Goal: Register for event/course

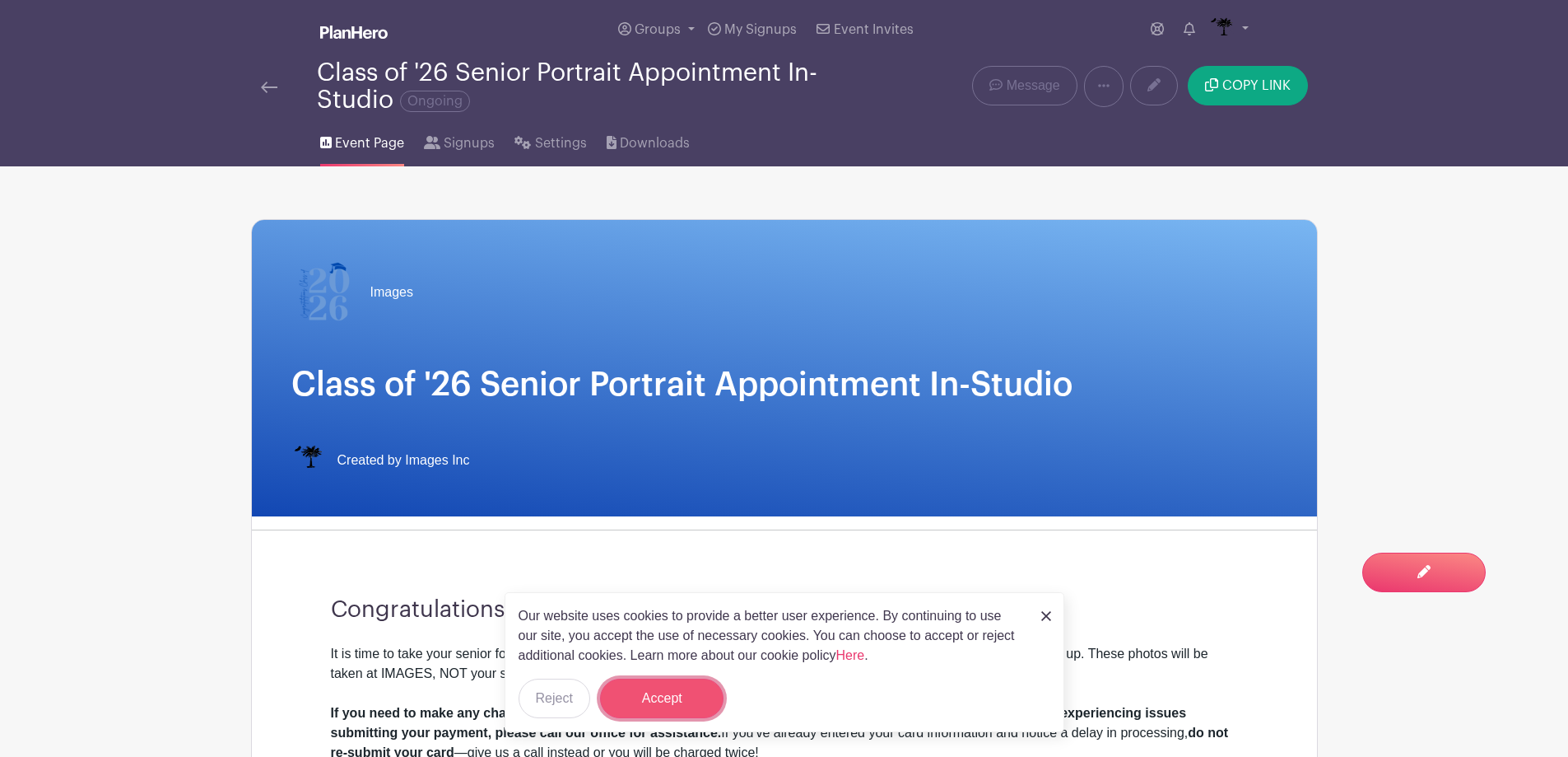
click at [647, 686] on button "Accept" at bounding box center [661, 698] width 124 height 40
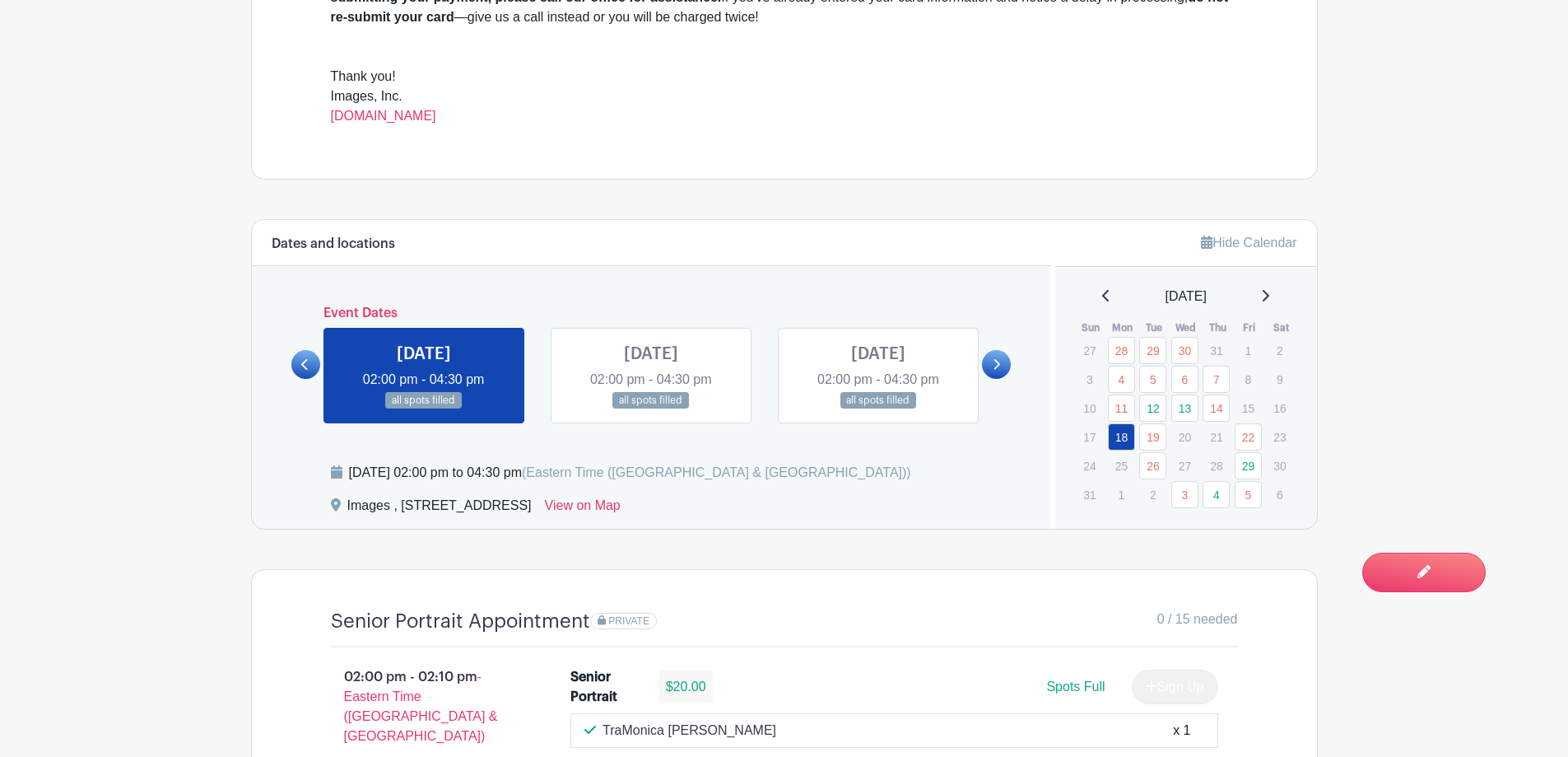
scroll to position [741, 0]
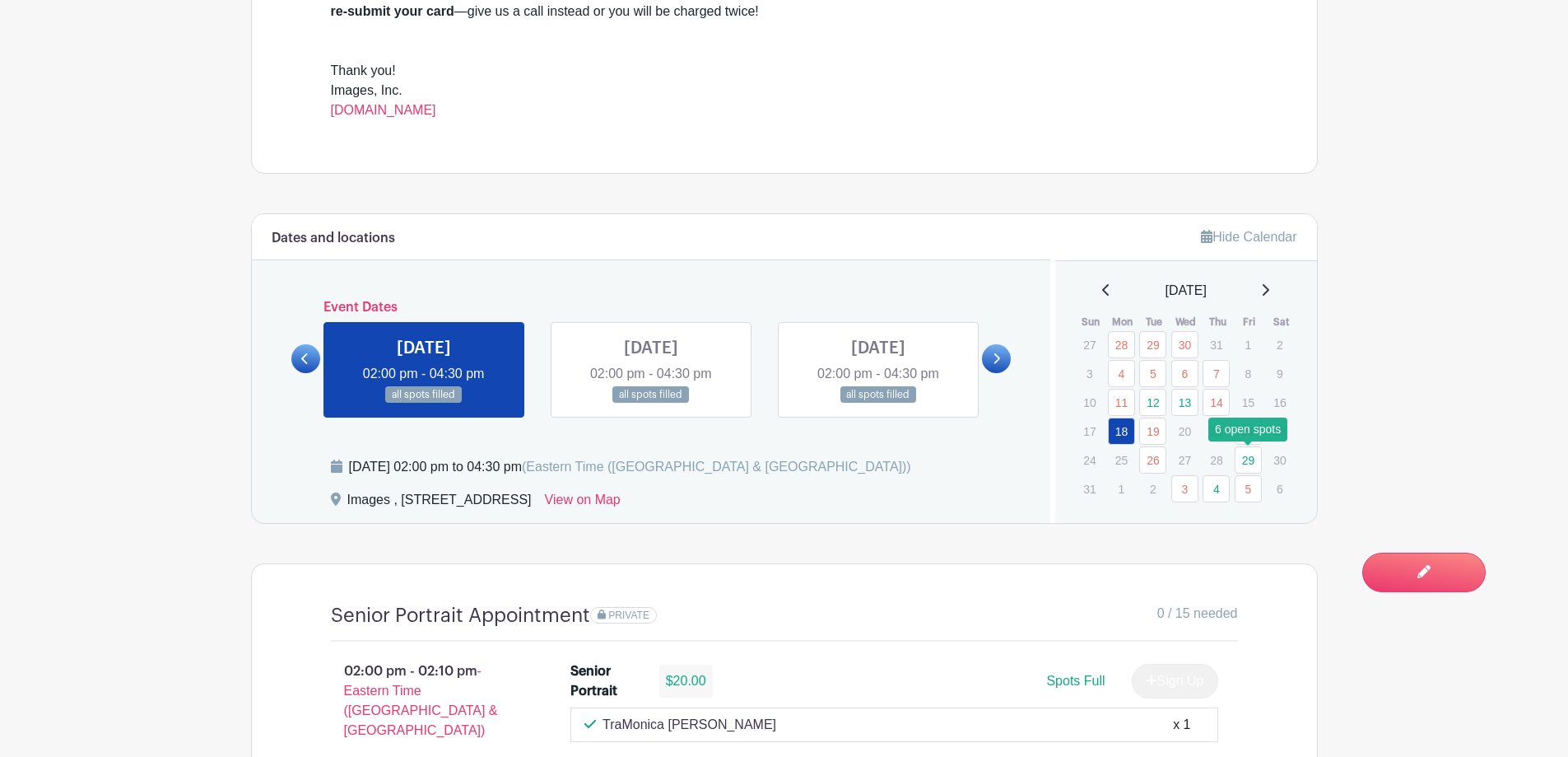
click at [1248, 464] on link "29" at bounding box center [1248, 459] width 27 height 27
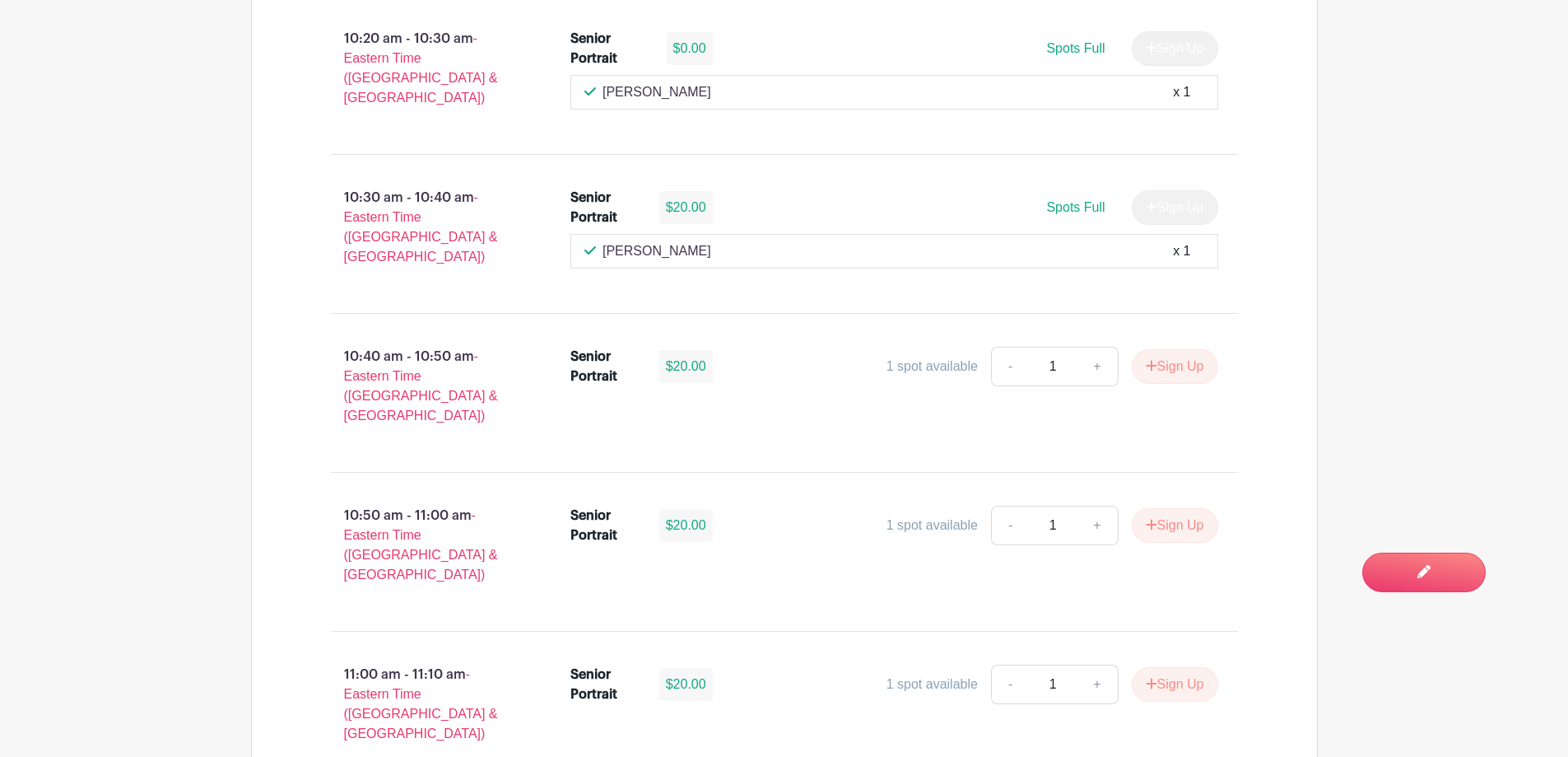
scroll to position [4200, 0]
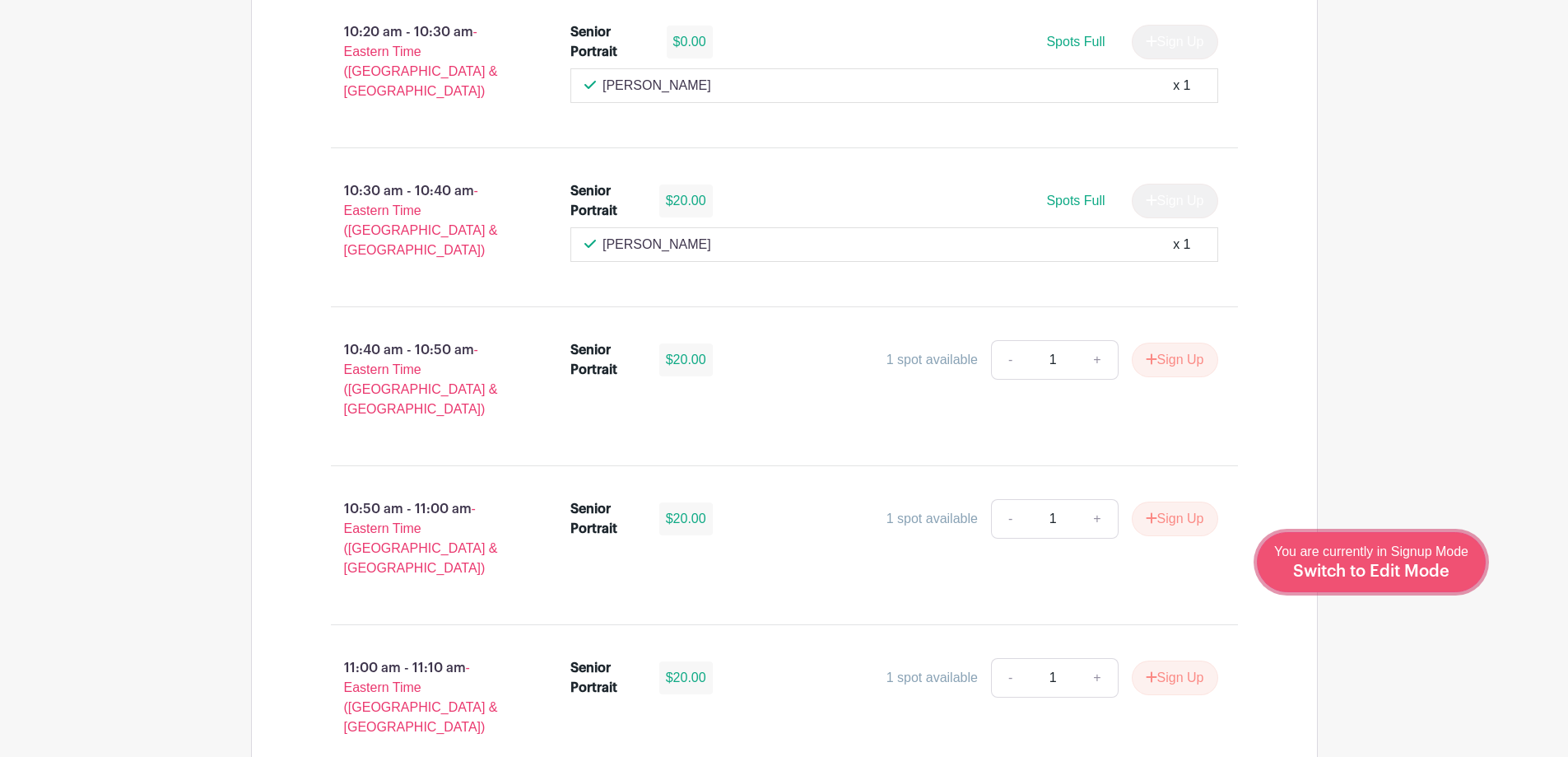
click at [1409, 586] on link "Edit Event You are currently in Signup Mode Switch to Edit Mode" at bounding box center [1371, 561] width 229 height 60
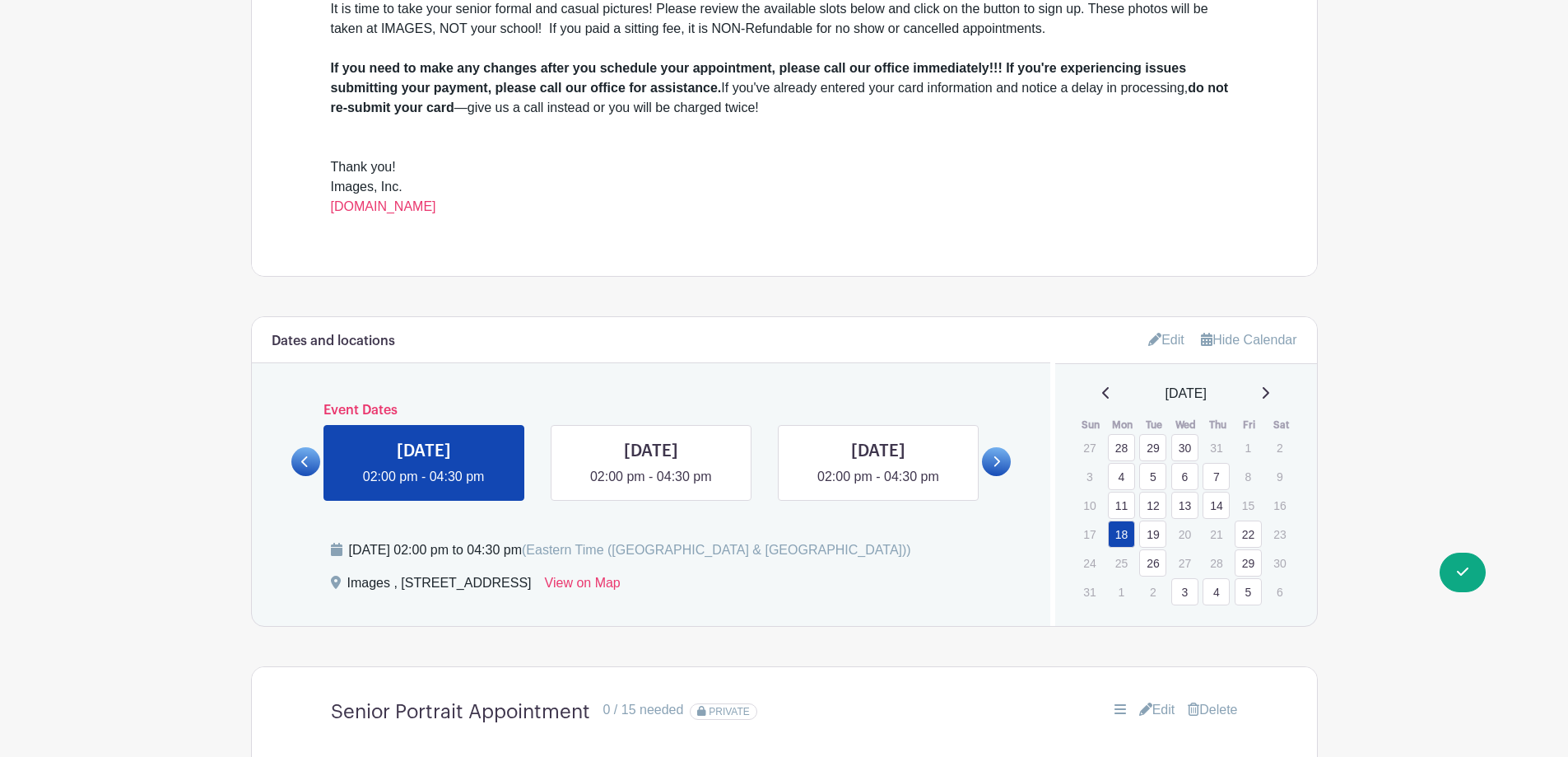
scroll to position [944, 0]
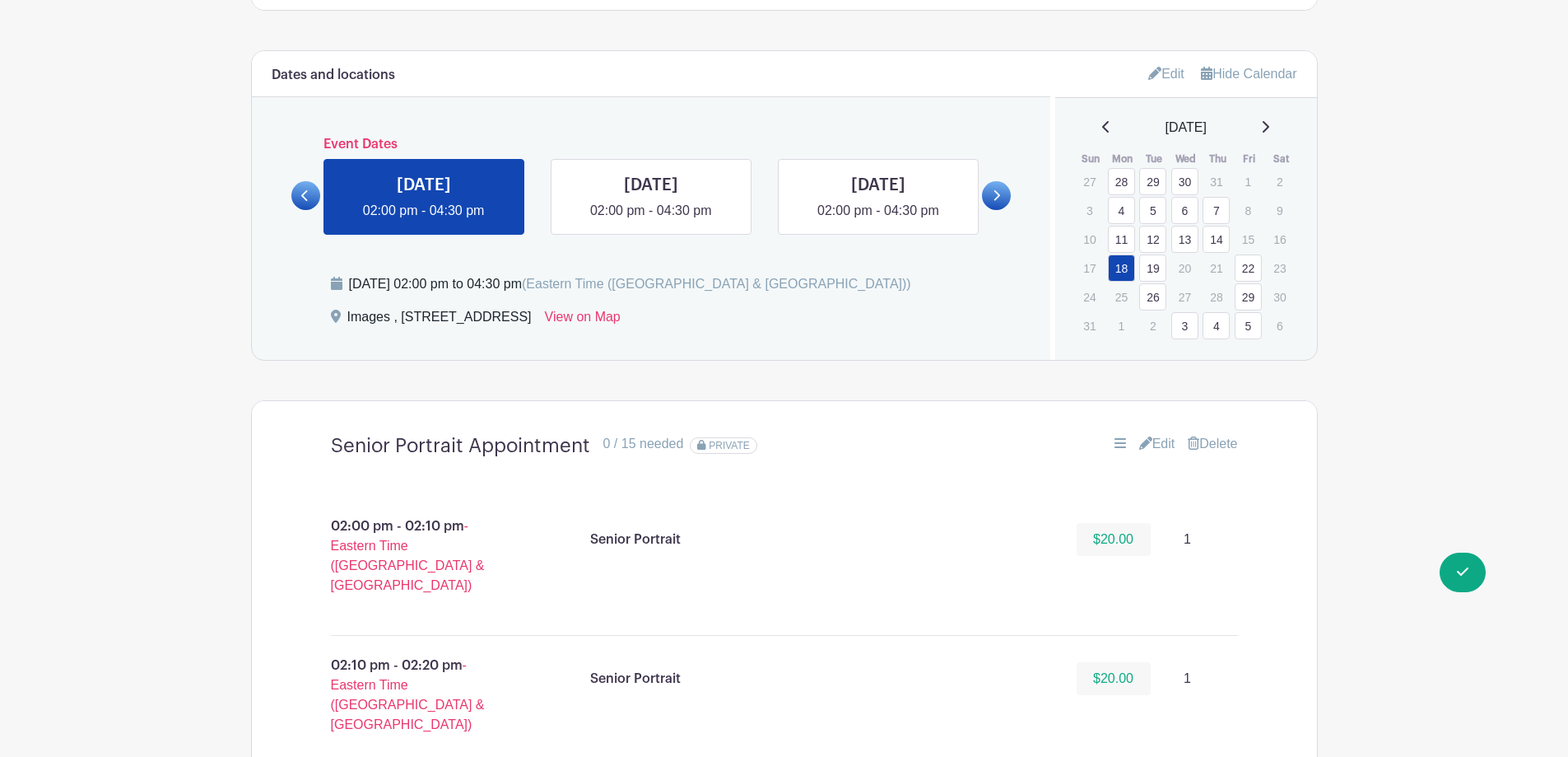
click at [1253, 294] on link "29" at bounding box center [1248, 296] width 27 height 27
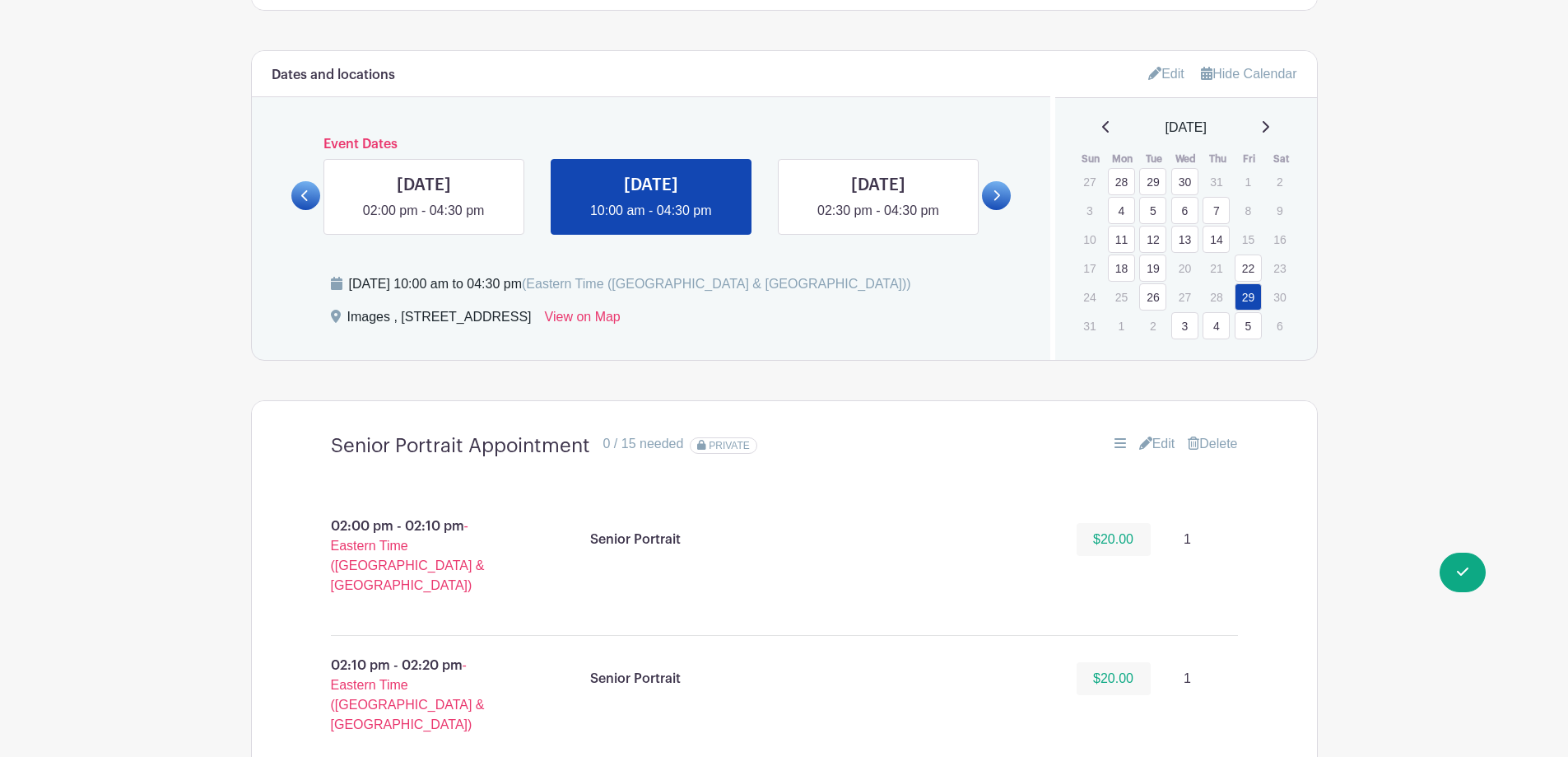
click at [1164, 450] on link "Edit" at bounding box center [1158, 443] width 36 height 20
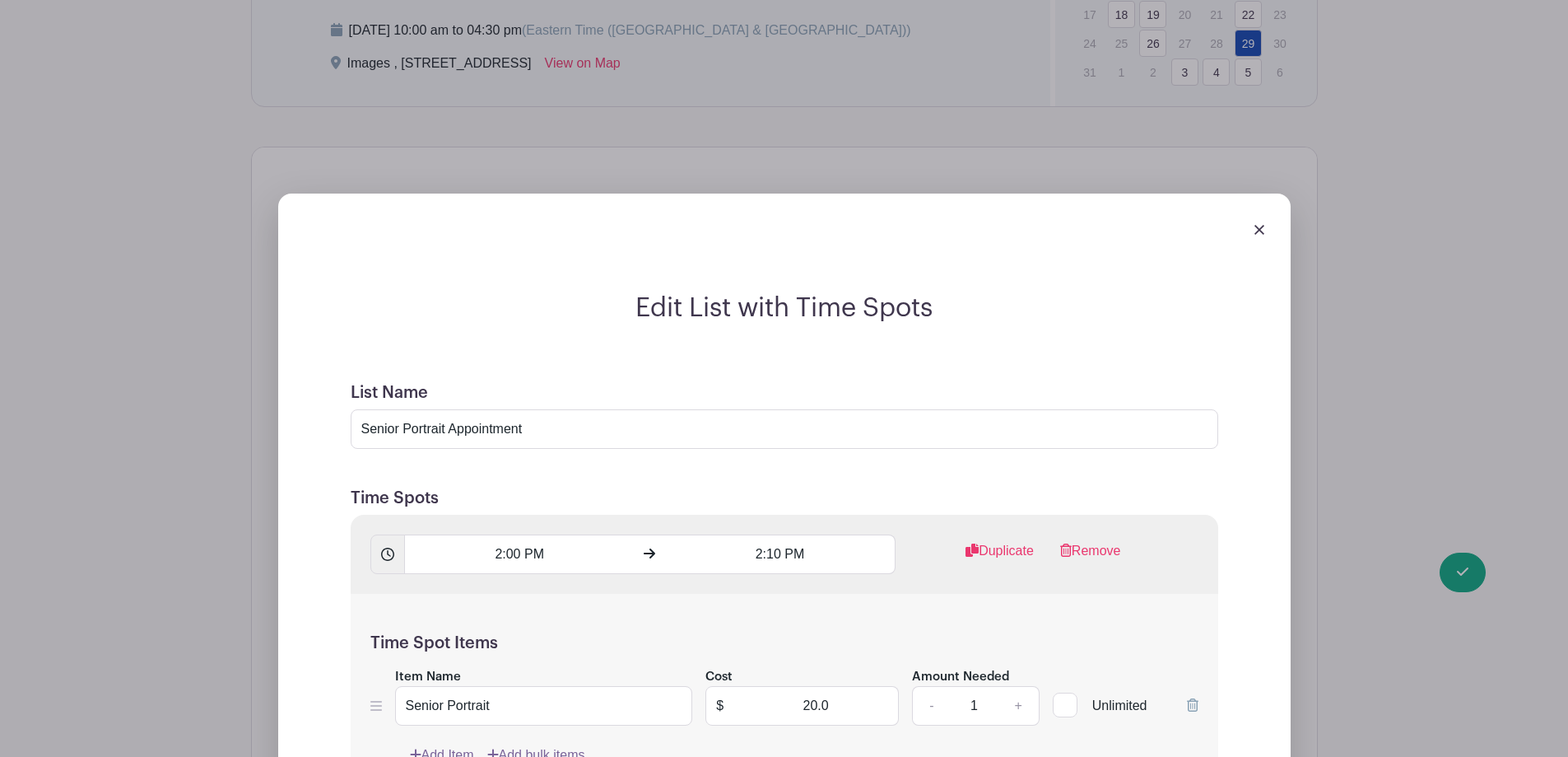
scroll to position [1191, 0]
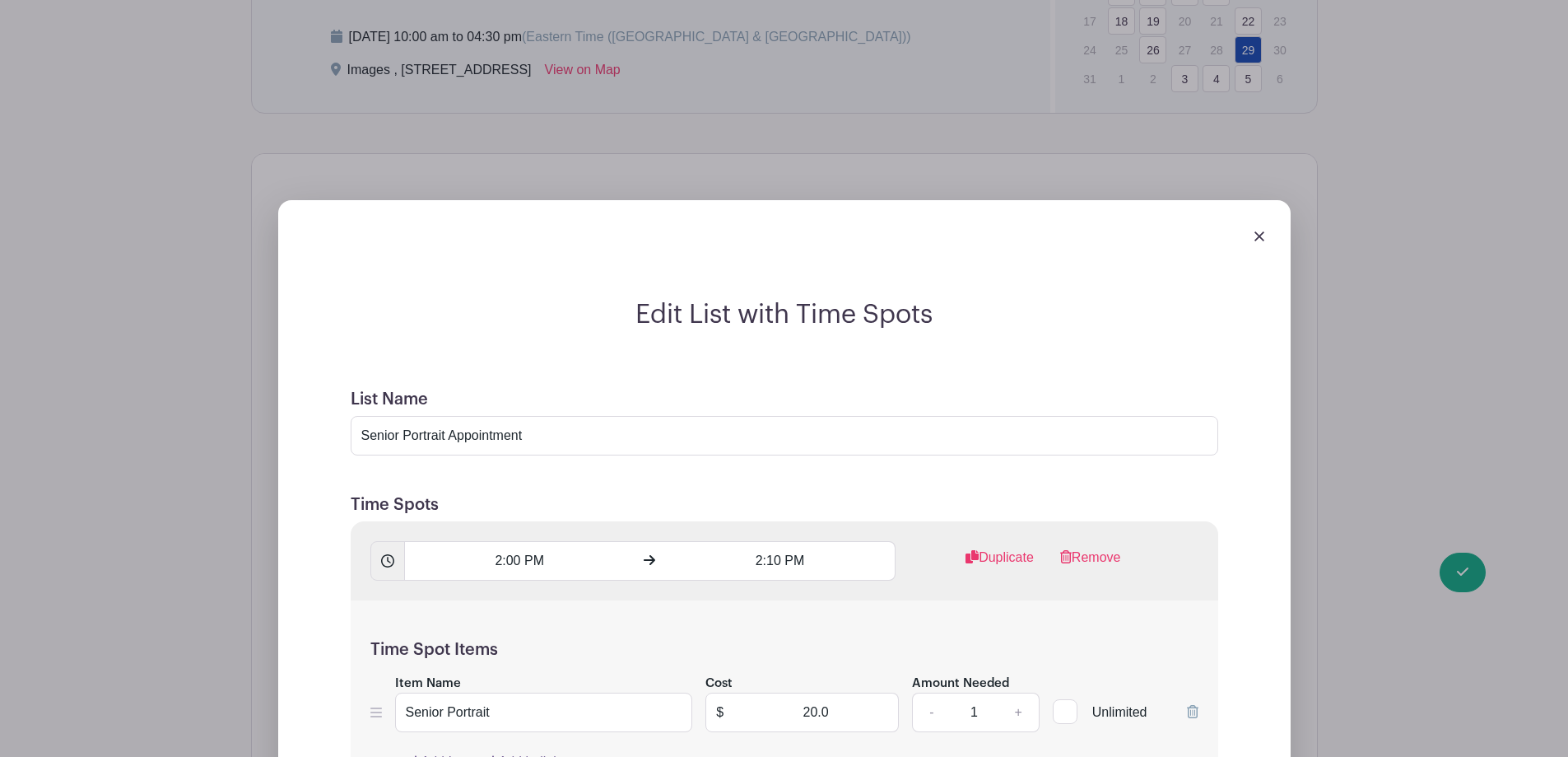
click at [1255, 240] on img at bounding box center [1259, 236] width 10 height 10
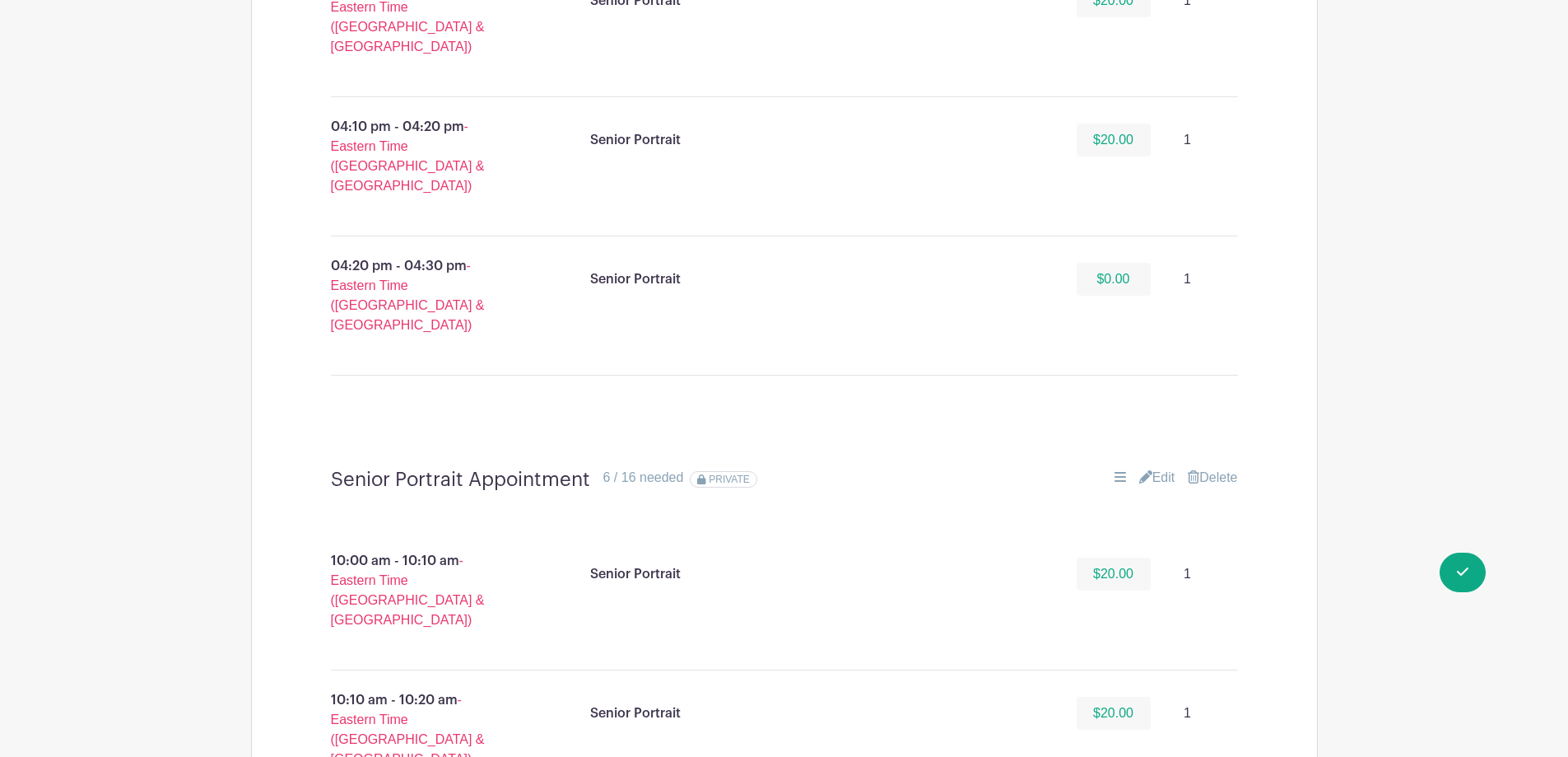
scroll to position [3167, 0]
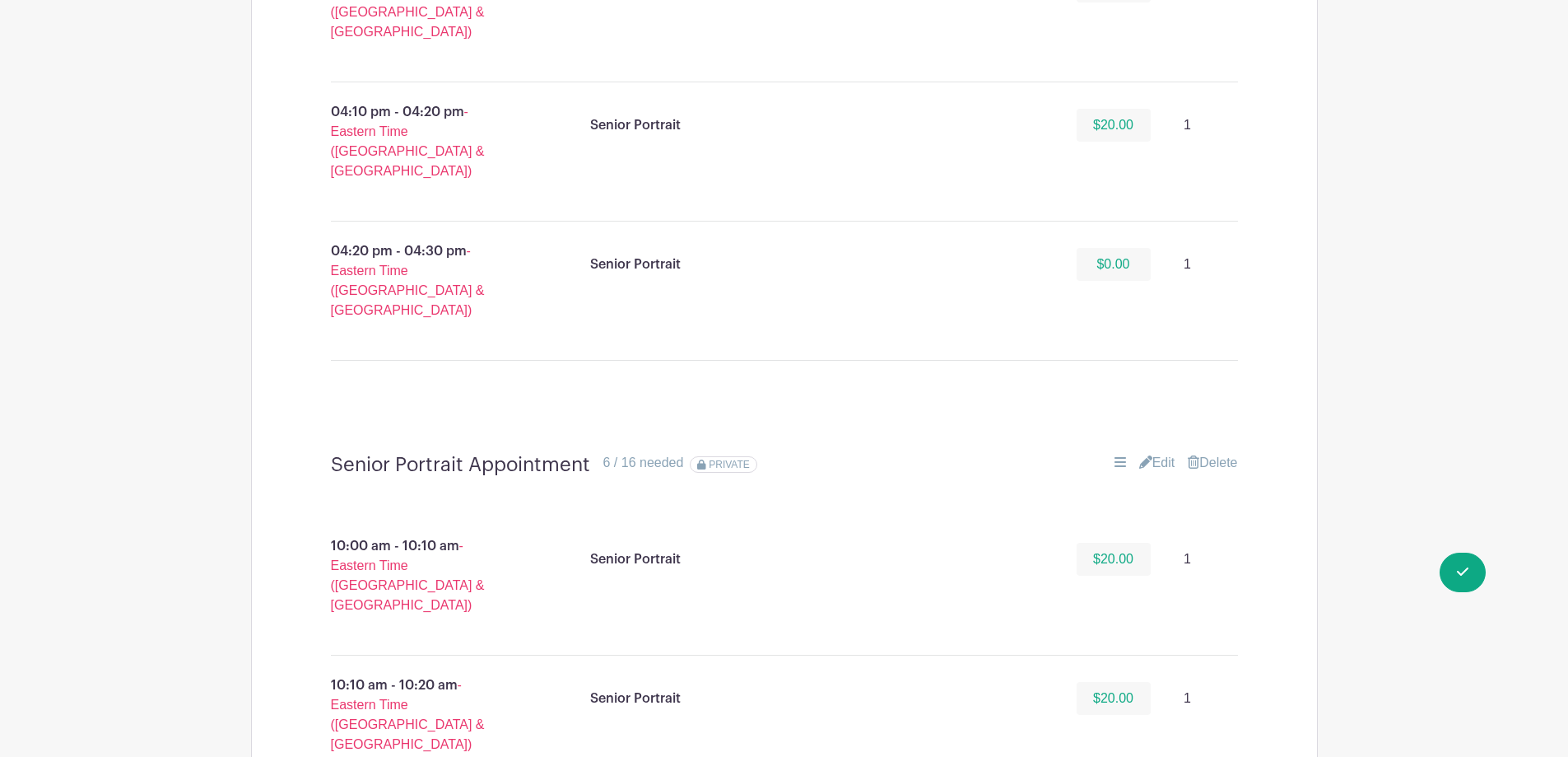
click at [1165, 453] on link "Edit" at bounding box center [1158, 463] width 36 height 20
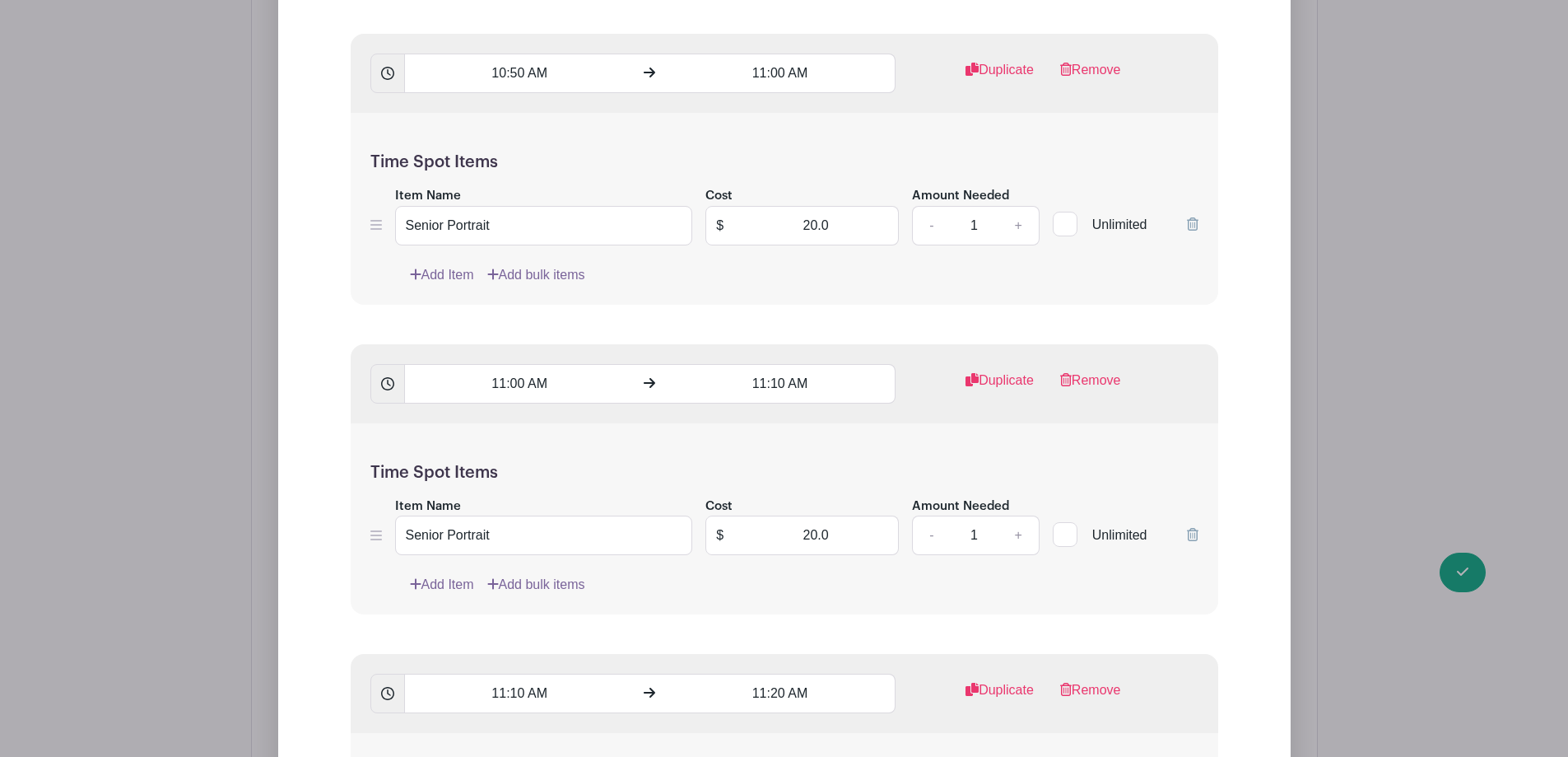
scroll to position [5473, 0]
drag, startPoint x: 784, startPoint y: 243, endPoint x: 858, endPoint y: 249, distance: 74.2
click at [858, 514] on input "20.0" at bounding box center [816, 534] width 165 height 40
type input "0"
drag, startPoint x: 779, startPoint y: 553, endPoint x: 899, endPoint y: 566, distance: 120.7
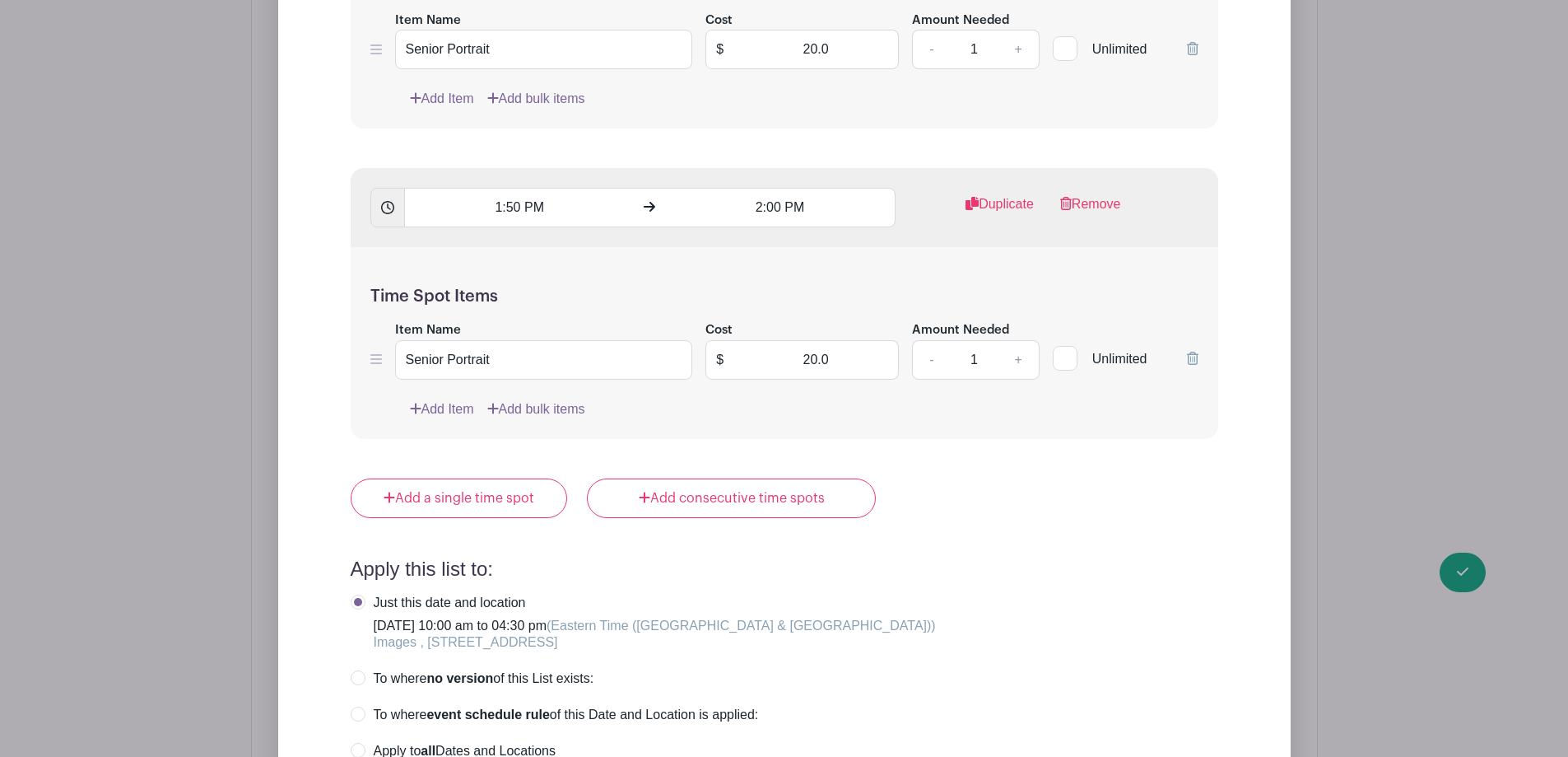
type input "0"
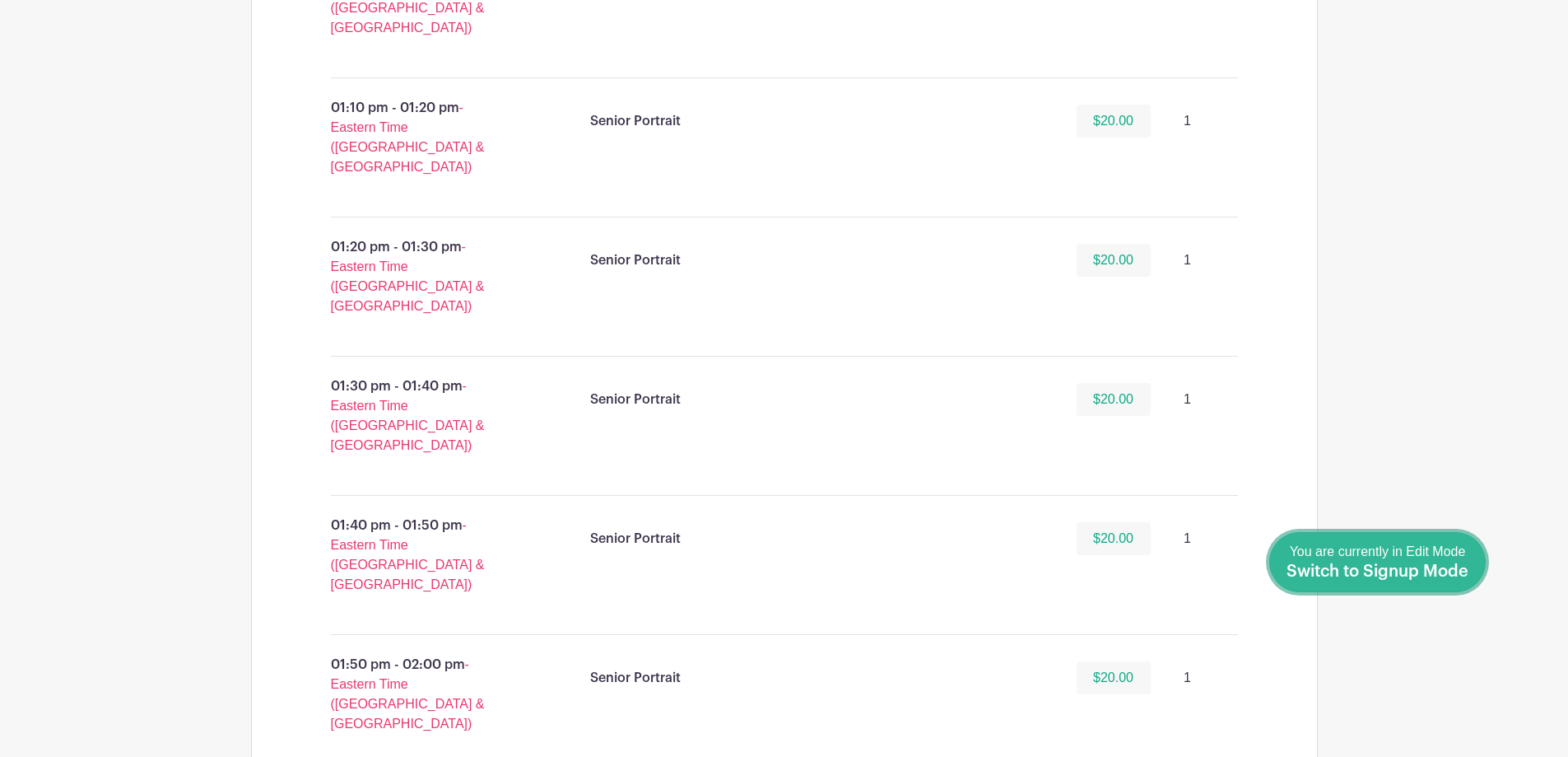
click at [1449, 578] on span "Switch to Signup Mode" at bounding box center [1378, 571] width 182 height 16
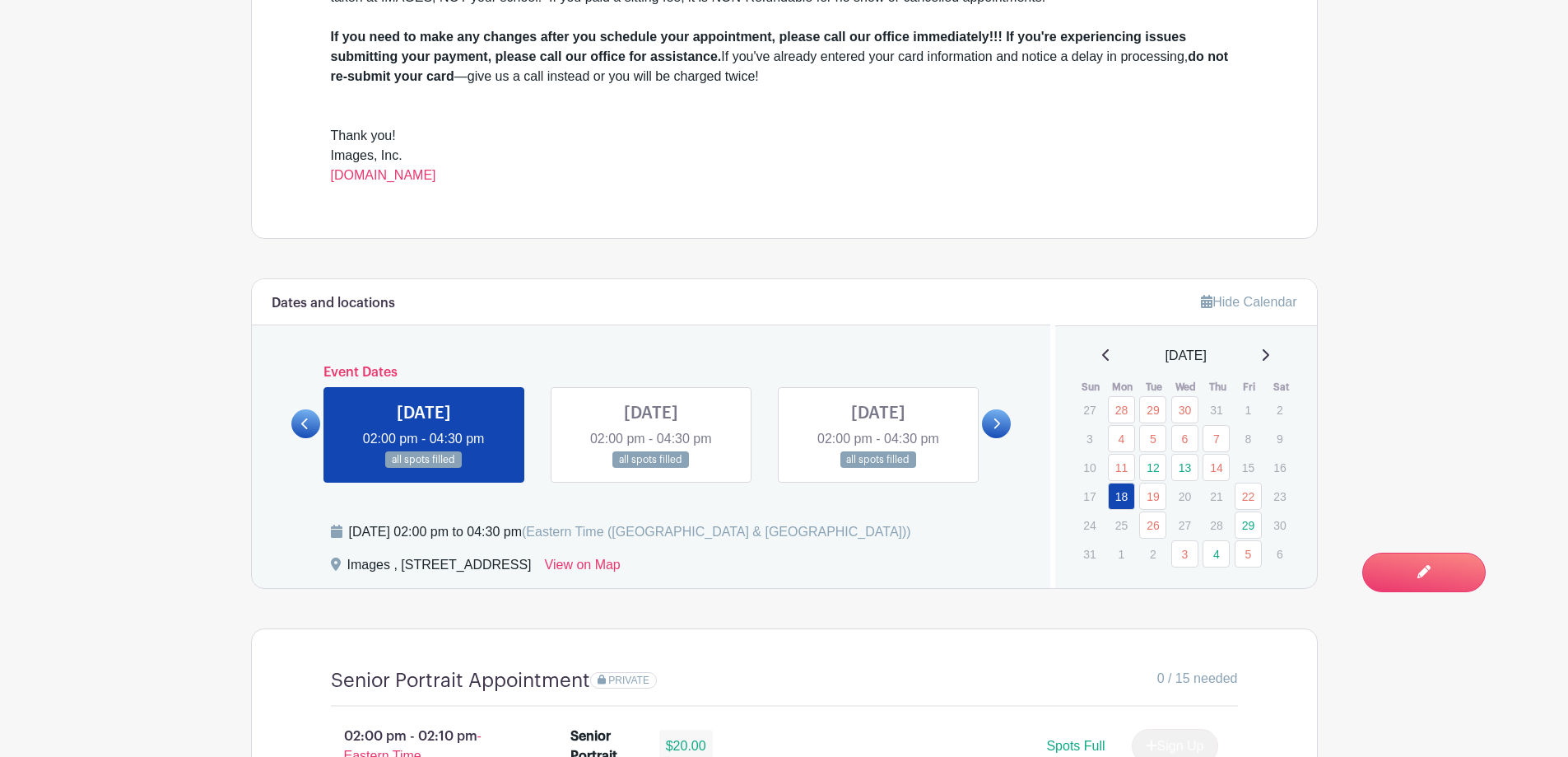
scroll to position [824, 0]
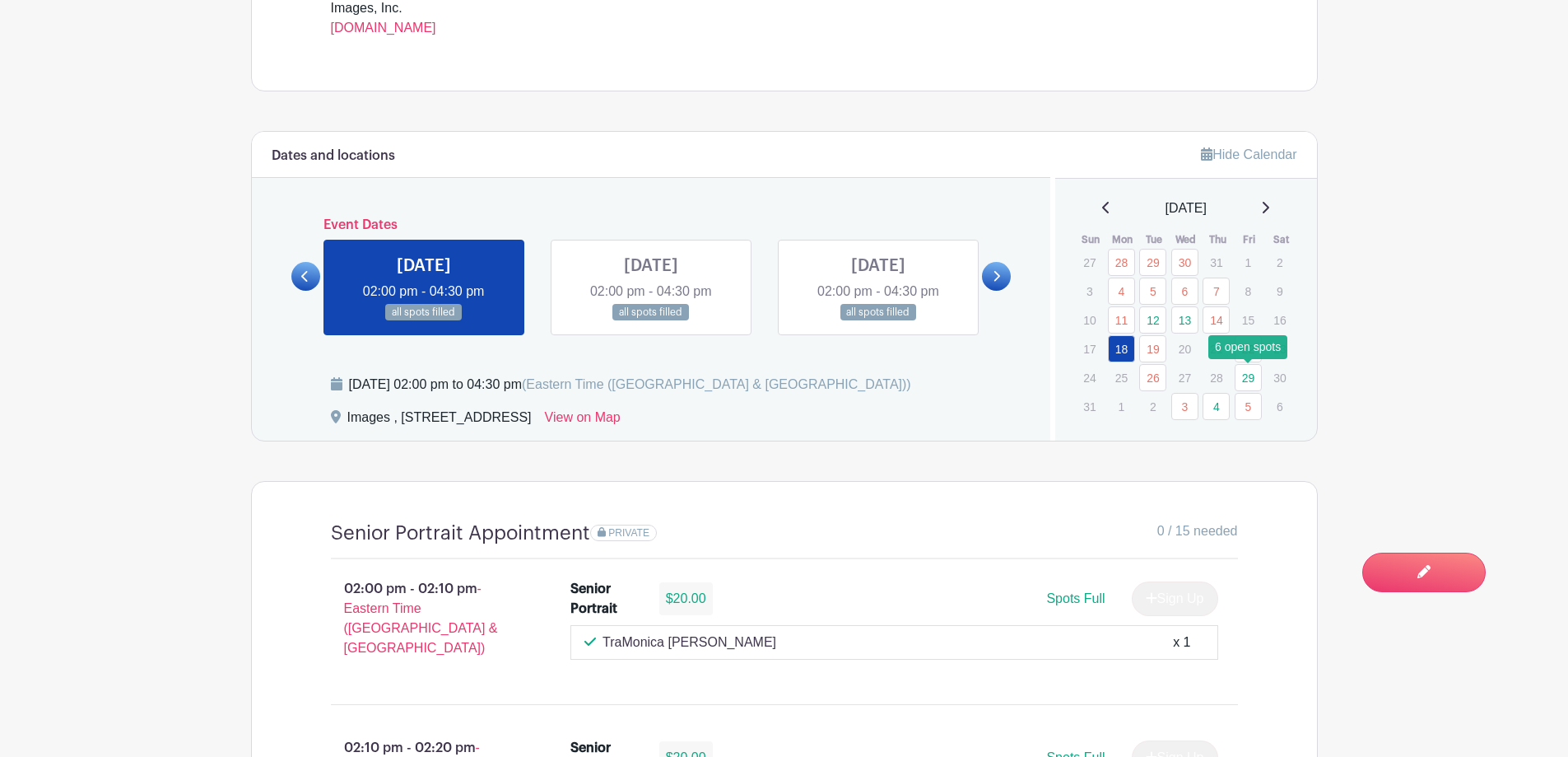
click at [1248, 375] on link "29" at bounding box center [1248, 377] width 27 height 27
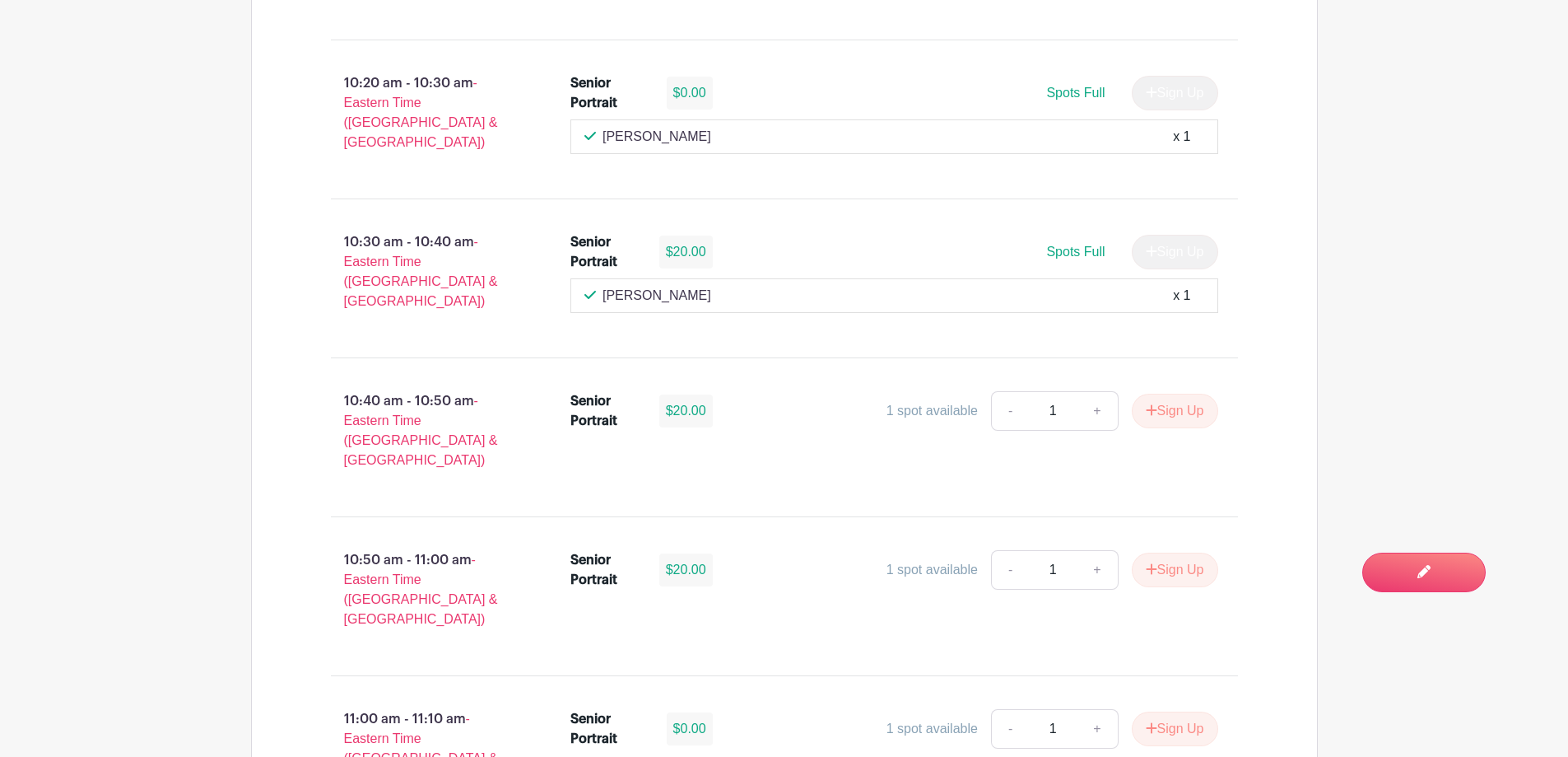
scroll to position [4282, 0]
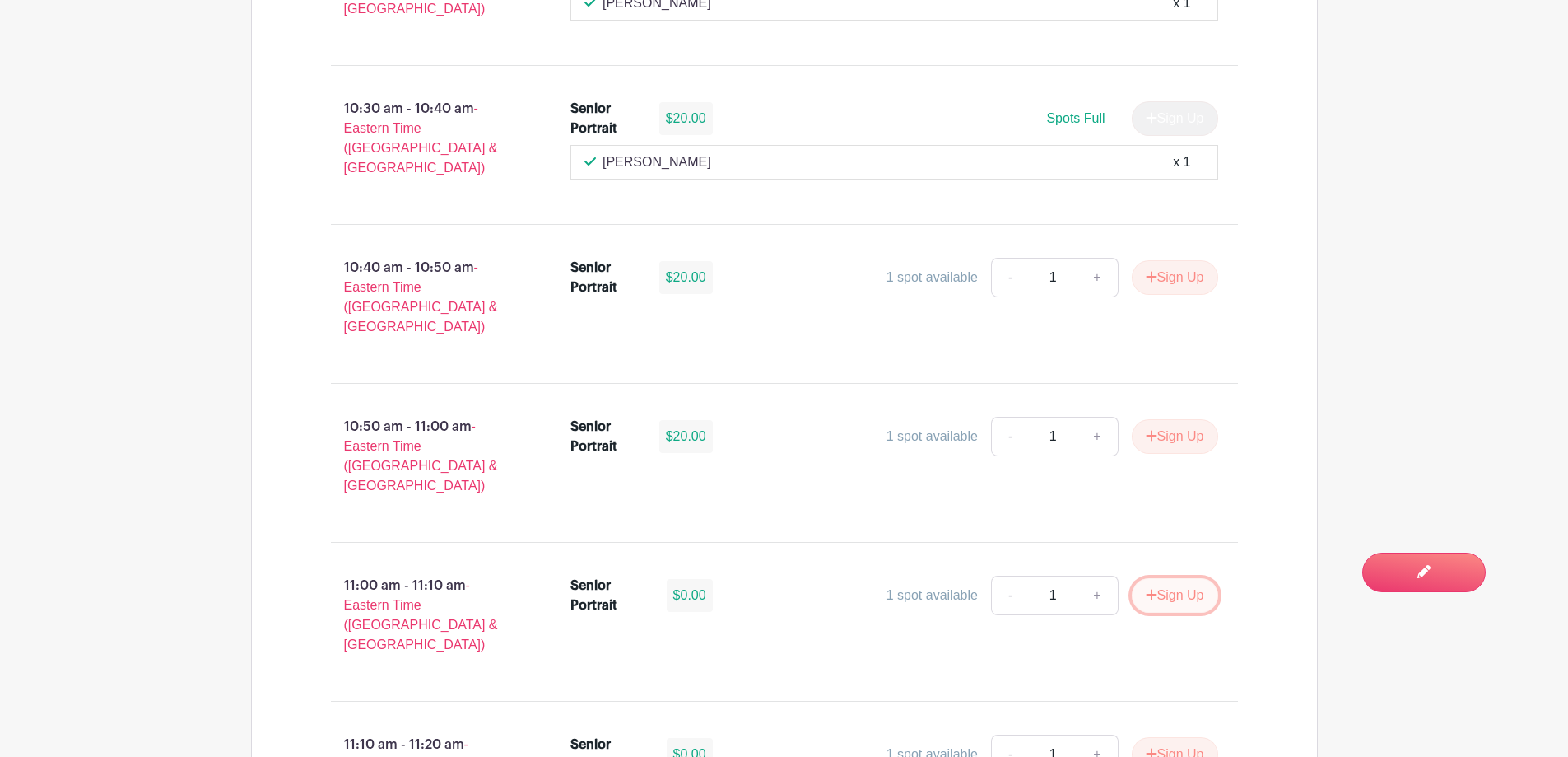
click at [1197, 578] on button "Sign Up" at bounding box center [1175, 595] width 87 height 35
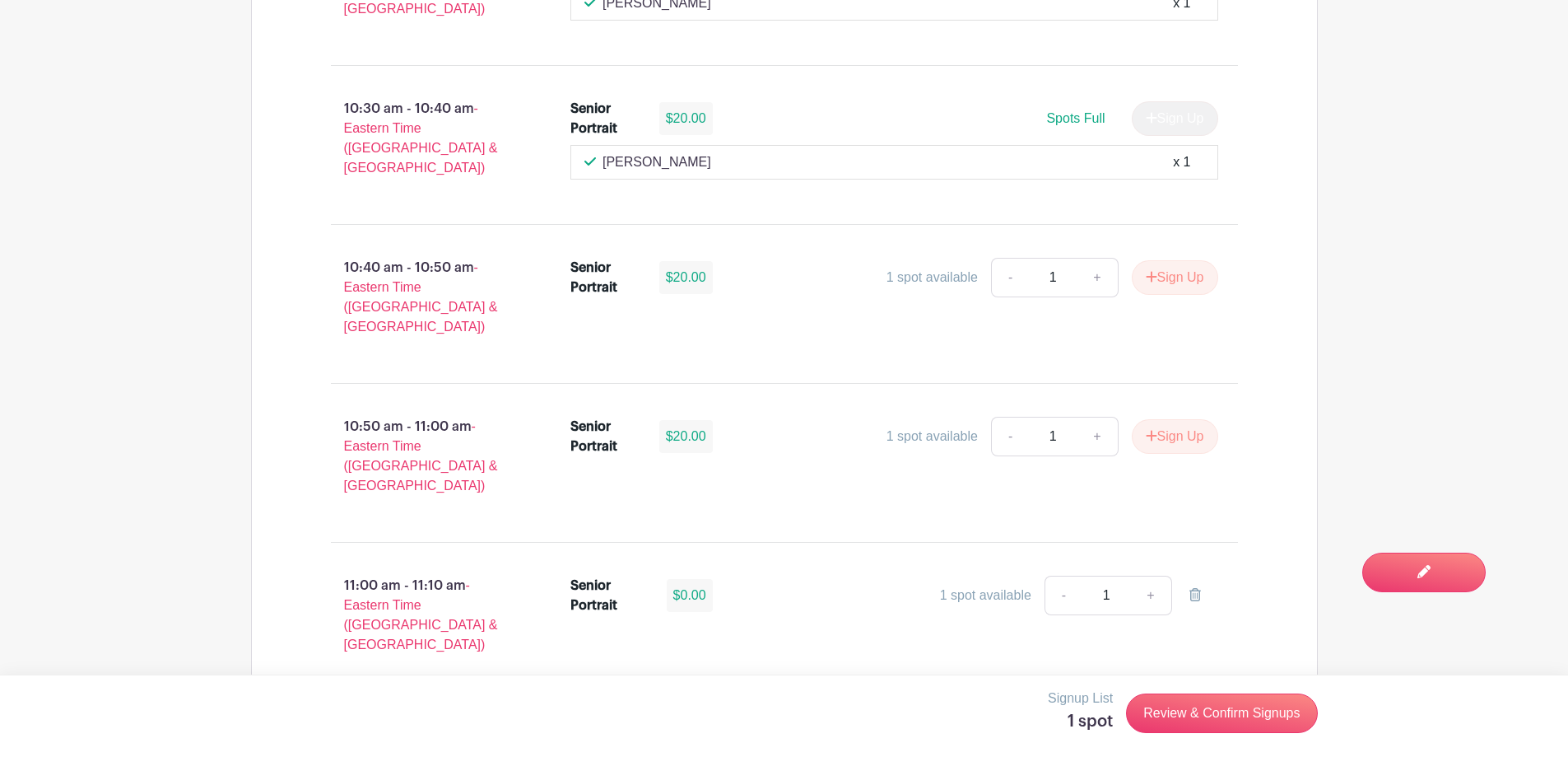
click at [1177, 737] on button "Sign Up" at bounding box center [1175, 754] width 87 height 35
click at [1234, 702] on link "Review & Confirm Signups" at bounding box center [1222, 714] width 191 height 40
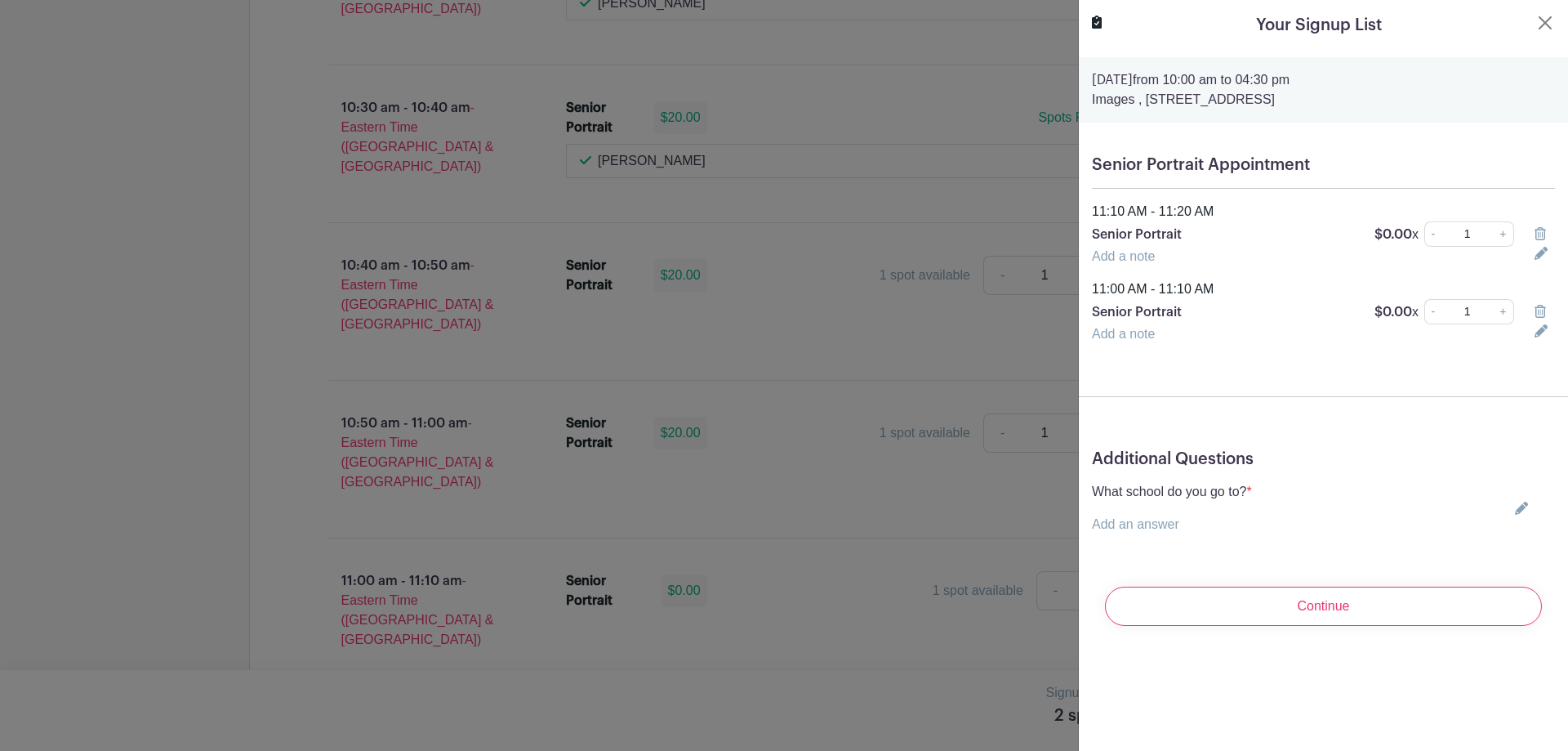
click at [1515, 502] on icon at bounding box center [1521, 508] width 13 height 13
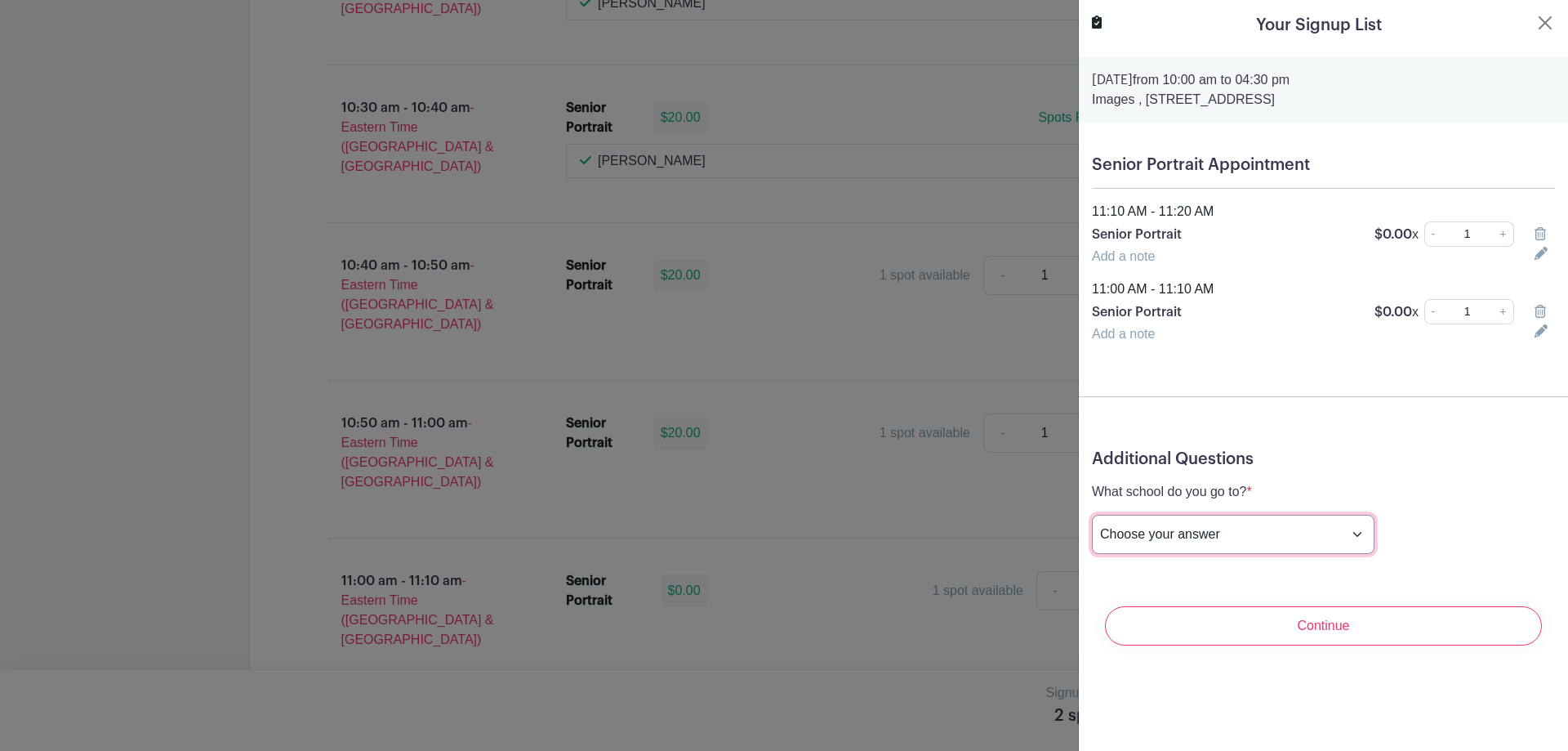
click at [1295, 529] on select "Choose your answer [GEOGRAPHIC_DATA] High [PERSON_NAME] High [PERSON_NAME] High…" at bounding box center [1232, 534] width 283 height 40
select select "3938"
click at [1091, 515] on select "Choose your answer [GEOGRAPHIC_DATA] High [PERSON_NAME] High [PERSON_NAME] High…" at bounding box center [1232, 534] width 283 height 40
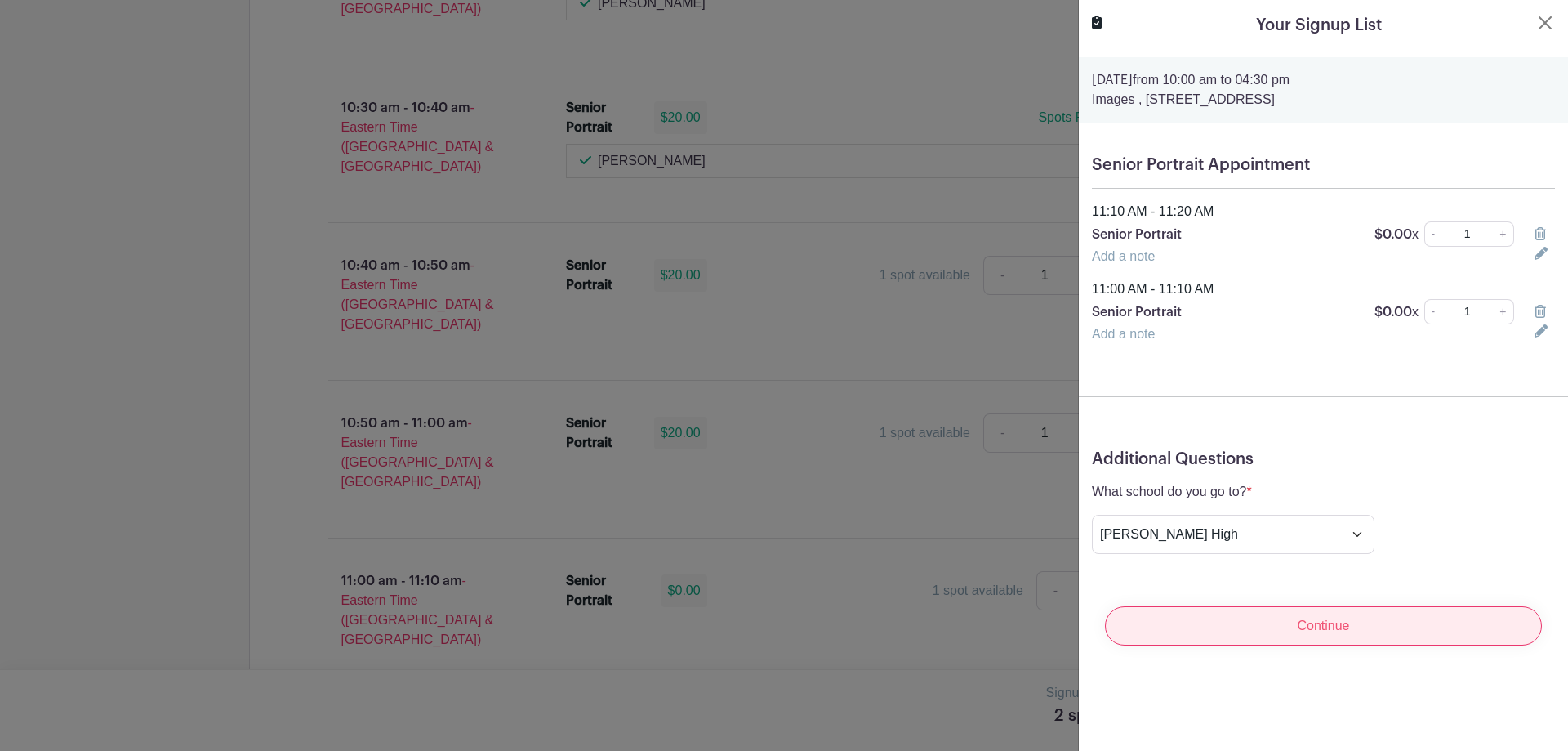
click at [1303, 640] on input "Continue" at bounding box center [1322, 626] width 437 height 40
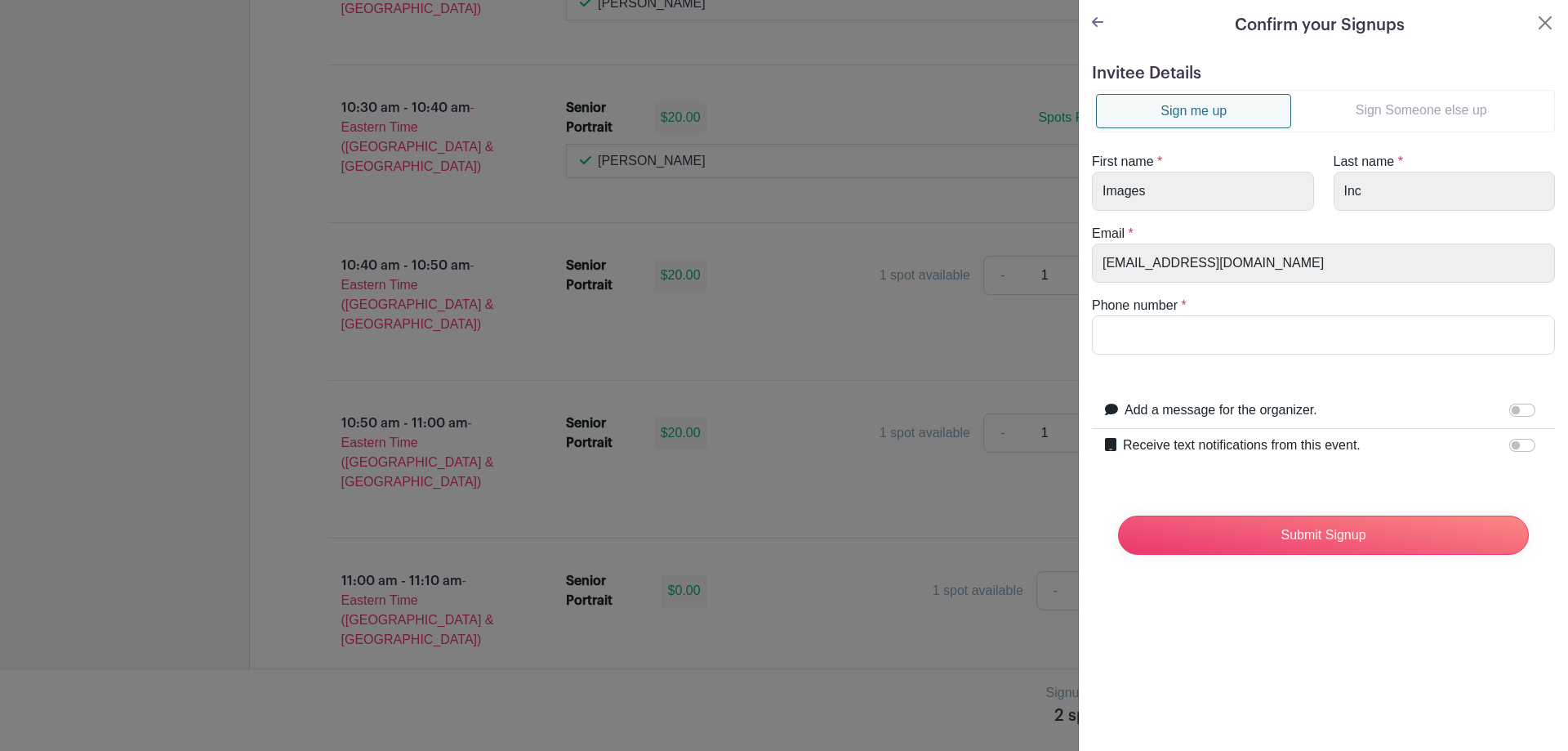
click at [1401, 114] on link "Sign Someone else up" at bounding box center [1420, 110] width 259 height 33
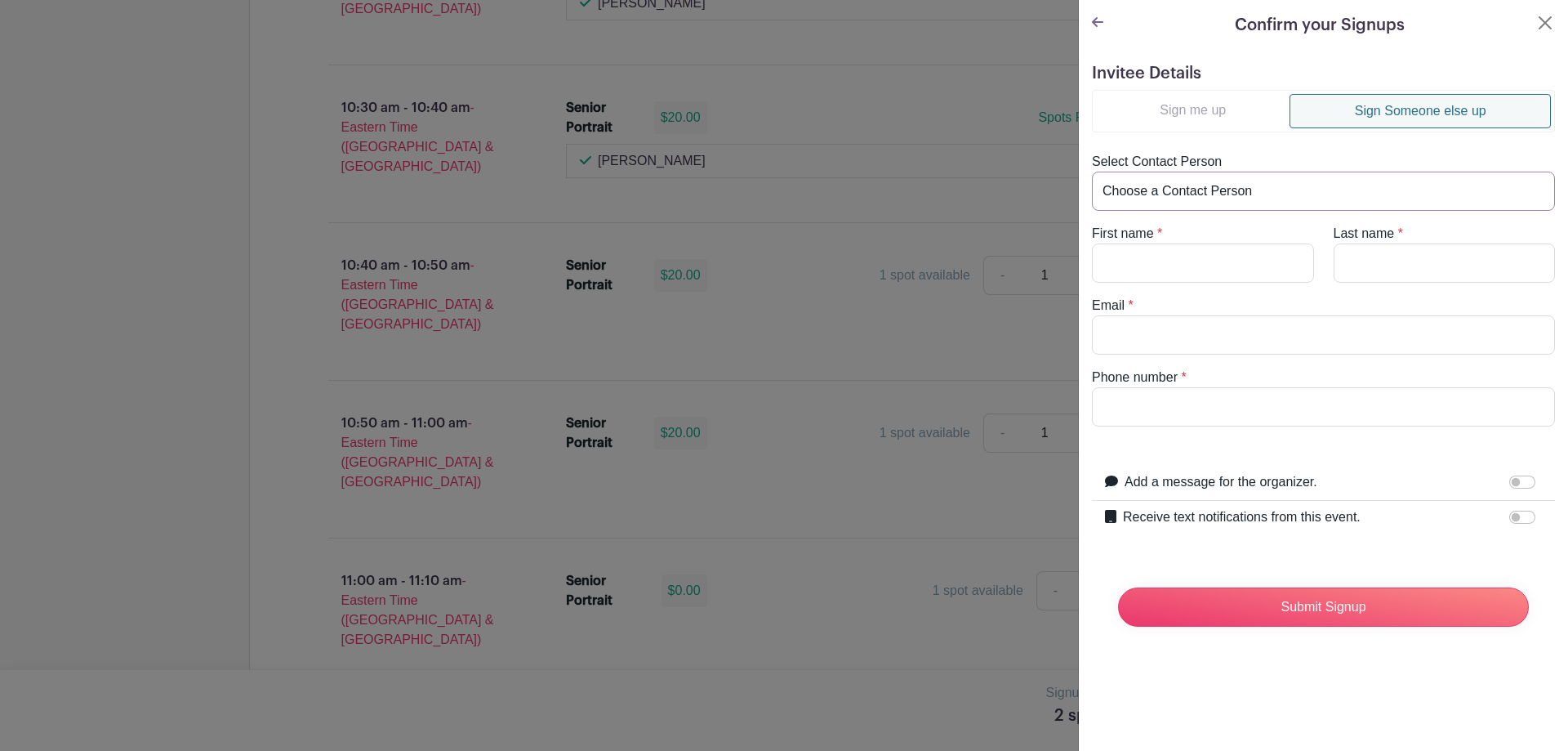
click at [1259, 188] on select "Choose a Contact Person [PERSON_NAME] ([EMAIL_ADDRESS][DOMAIN_NAME]) [PERSON_NA…" at bounding box center [1322, 192] width 463 height 40
select select "[EMAIL_ADDRESS][DOMAIN_NAME]"
click at [1091, 172] on select "Choose a Contact Person [PERSON_NAME] ([EMAIL_ADDRESS][DOMAIN_NAME]) [PERSON_NA…" at bounding box center [1322, 192] width 463 height 40
type input "[PERSON_NAME]"
type input "Almond"
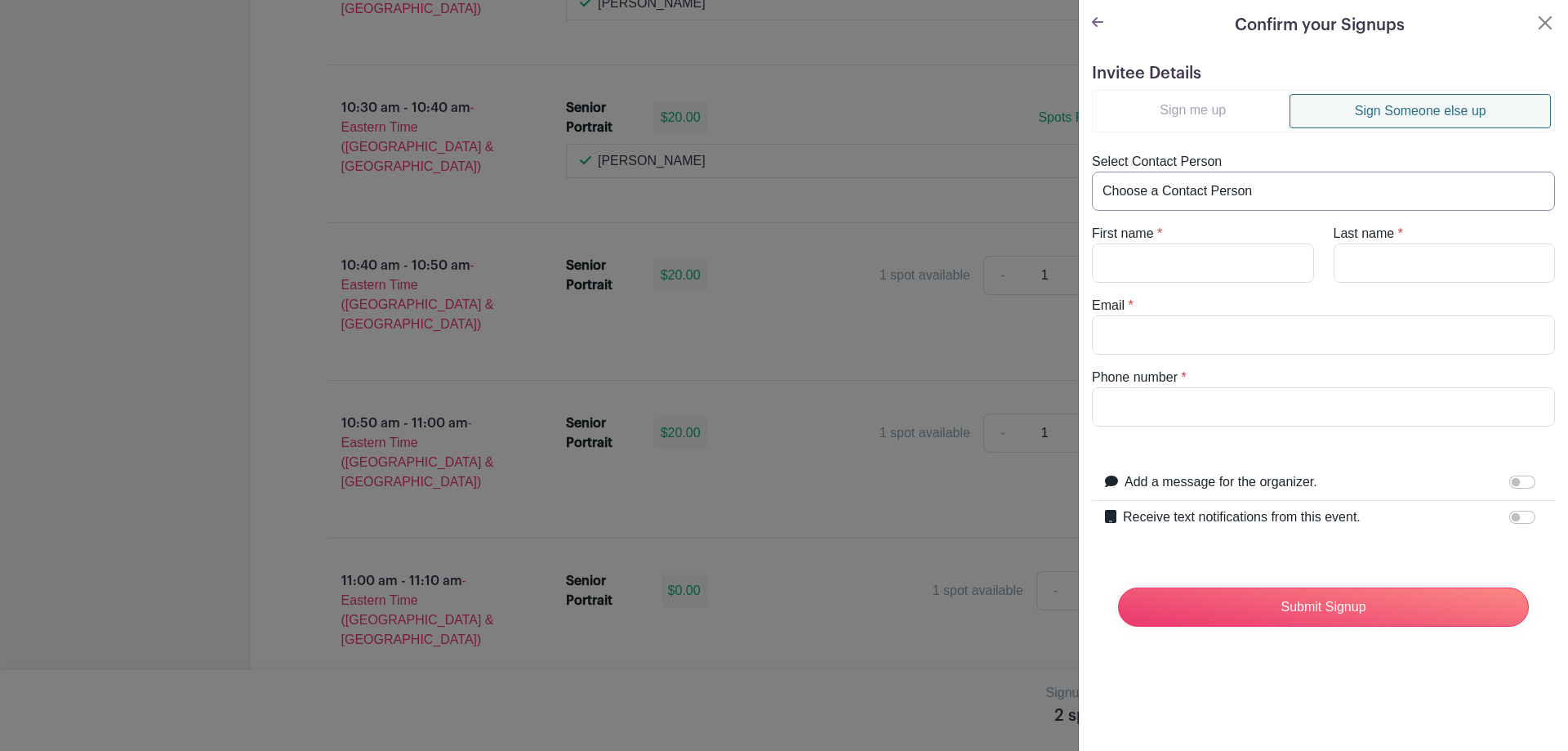
type input "[EMAIL_ADDRESS][DOMAIN_NAME]"
type input "7205269997"
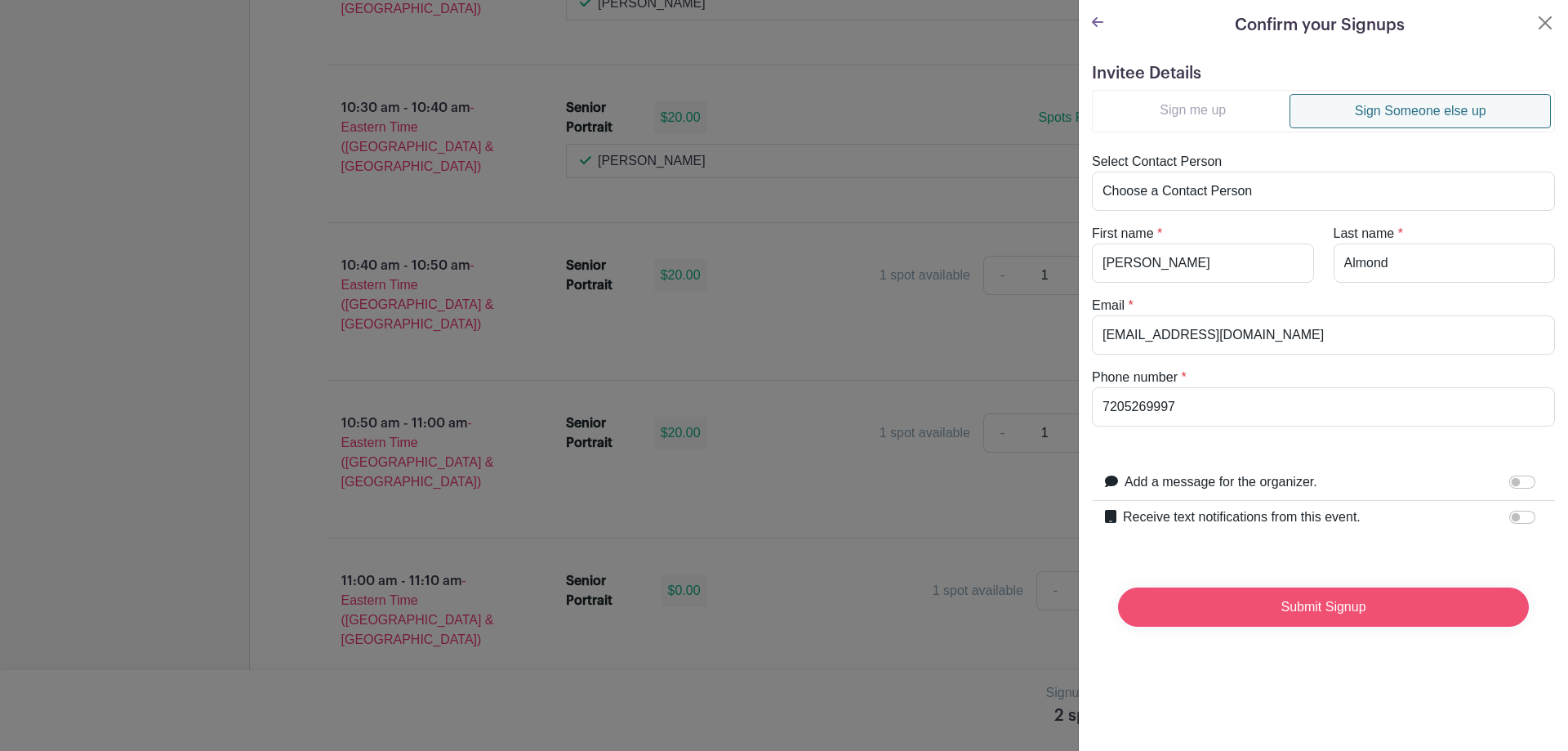
click at [1337, 608] on input "Submit Signup" at bounding box center [1323, 608] width 410 height 40
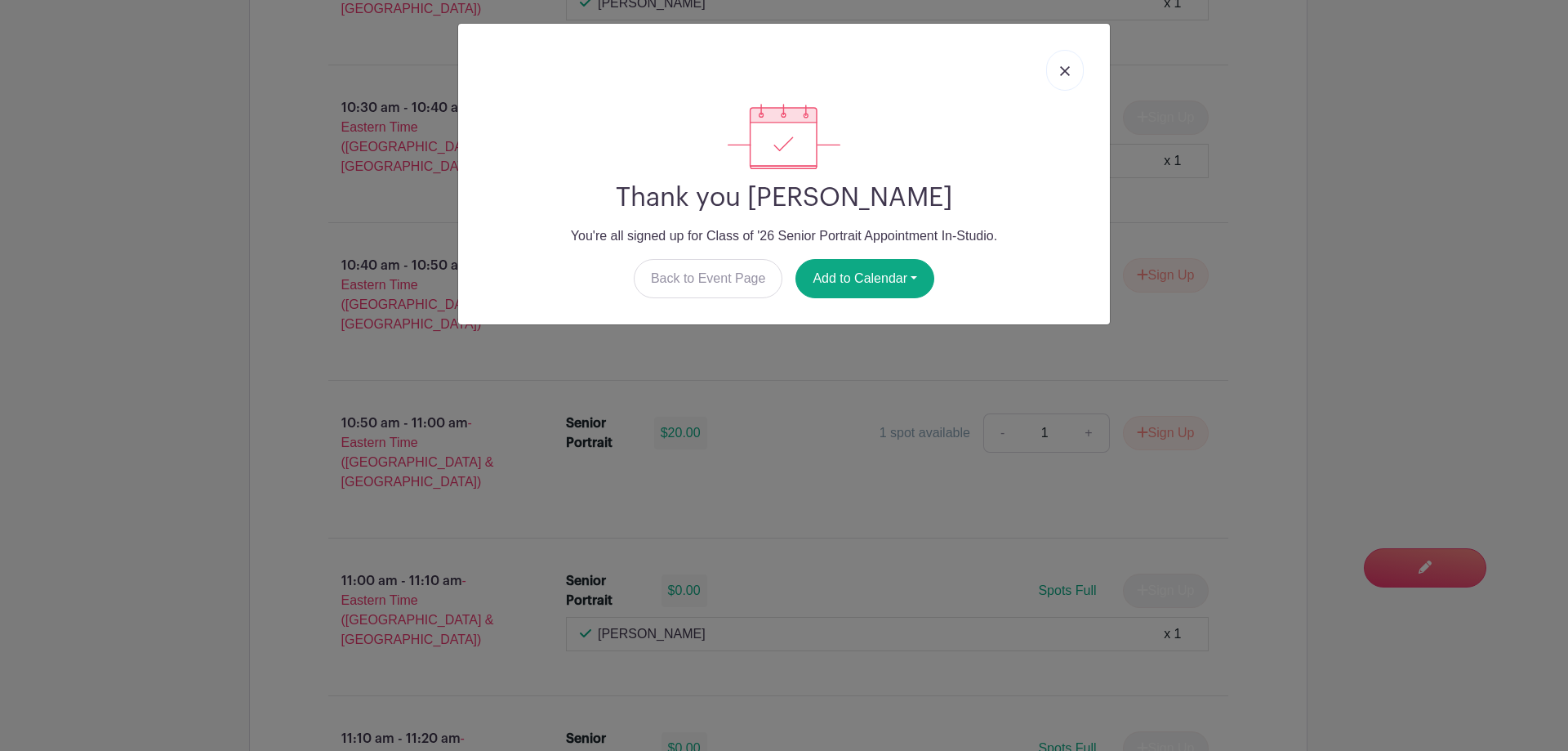
click at [1064, 75] on img at bounding box center [1064, 70] width 9 height 9
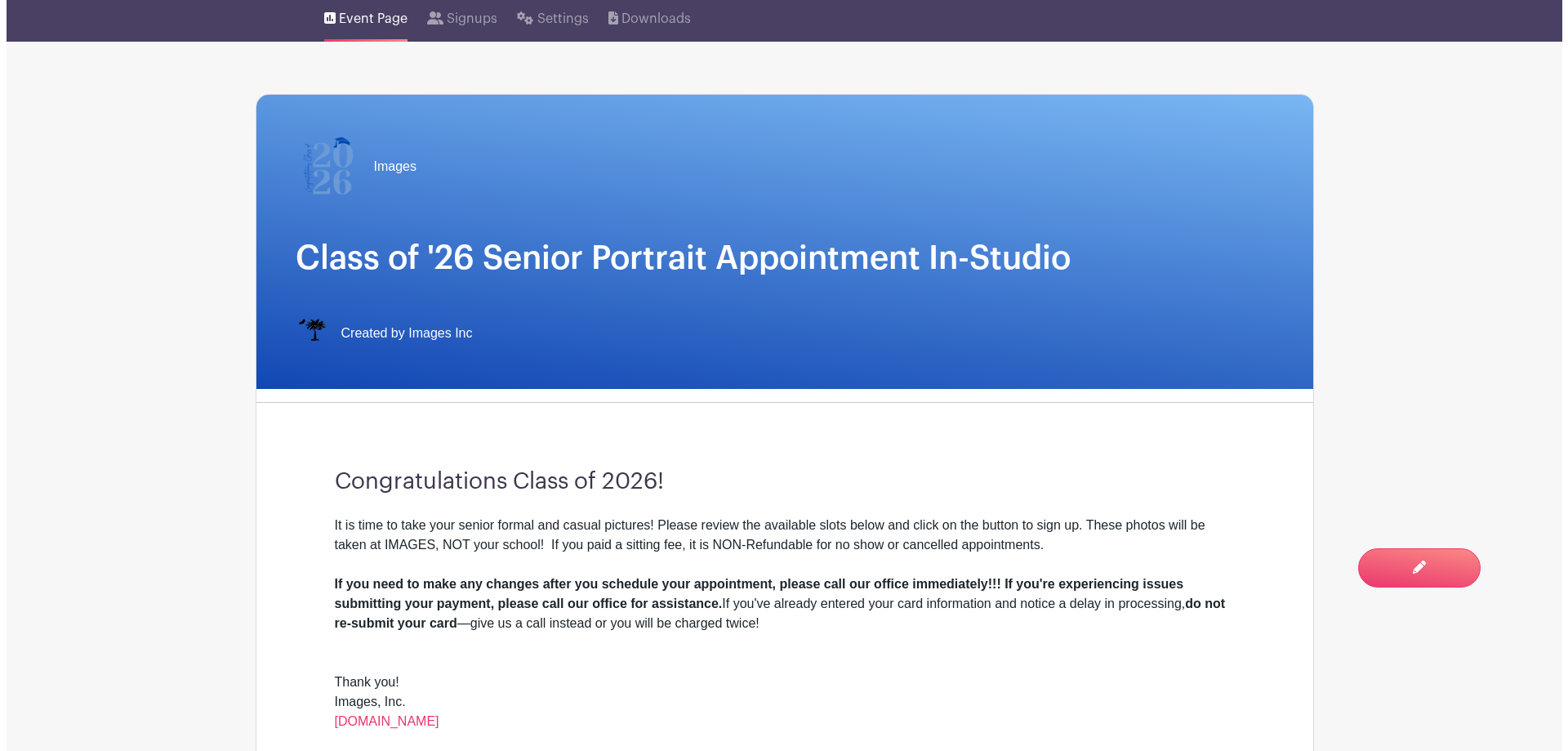
scroll to position [0, 0]
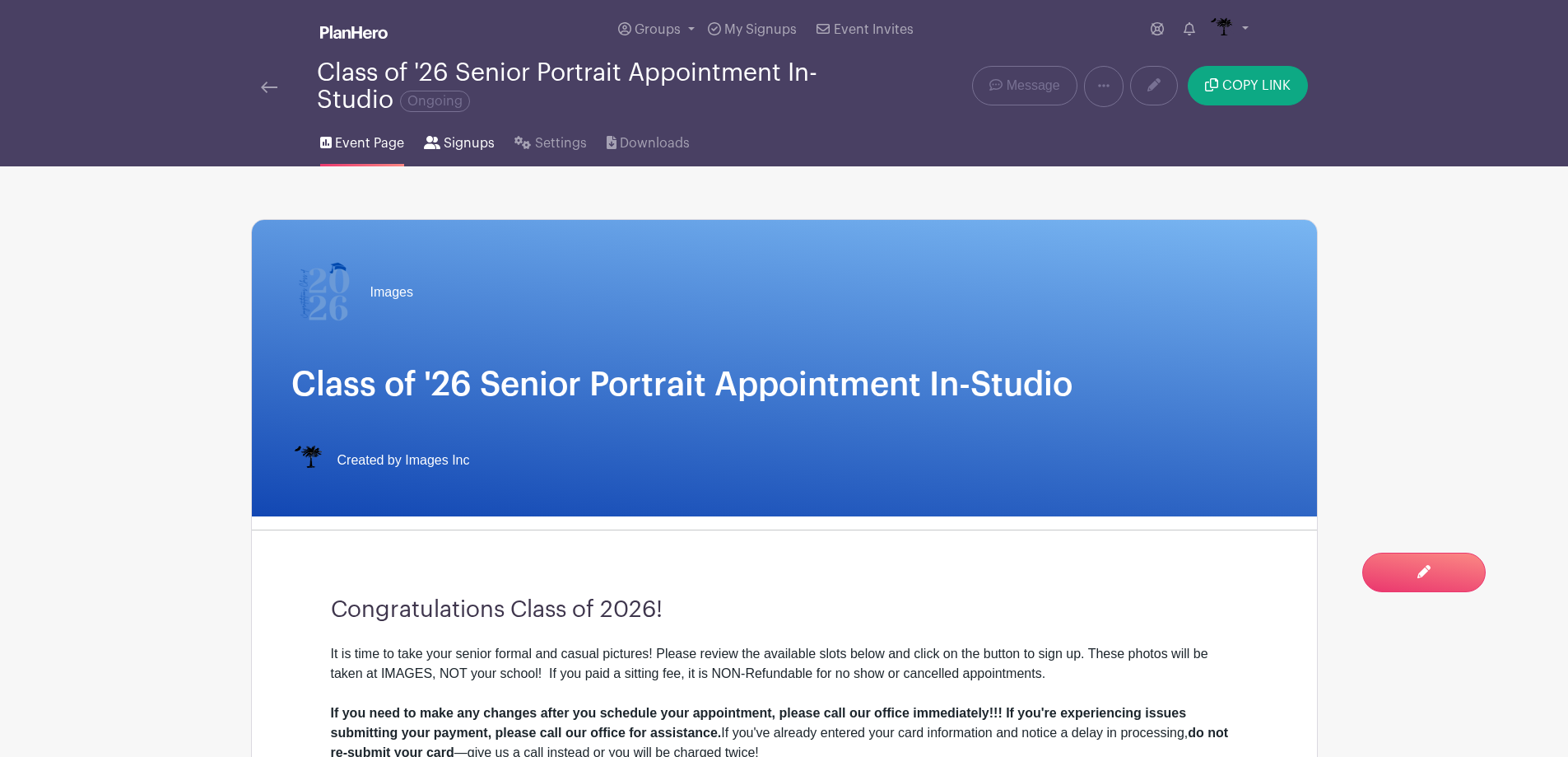
click at [447, 152] on span "Signups" at bounding box center [469, 143] width 51 height 20
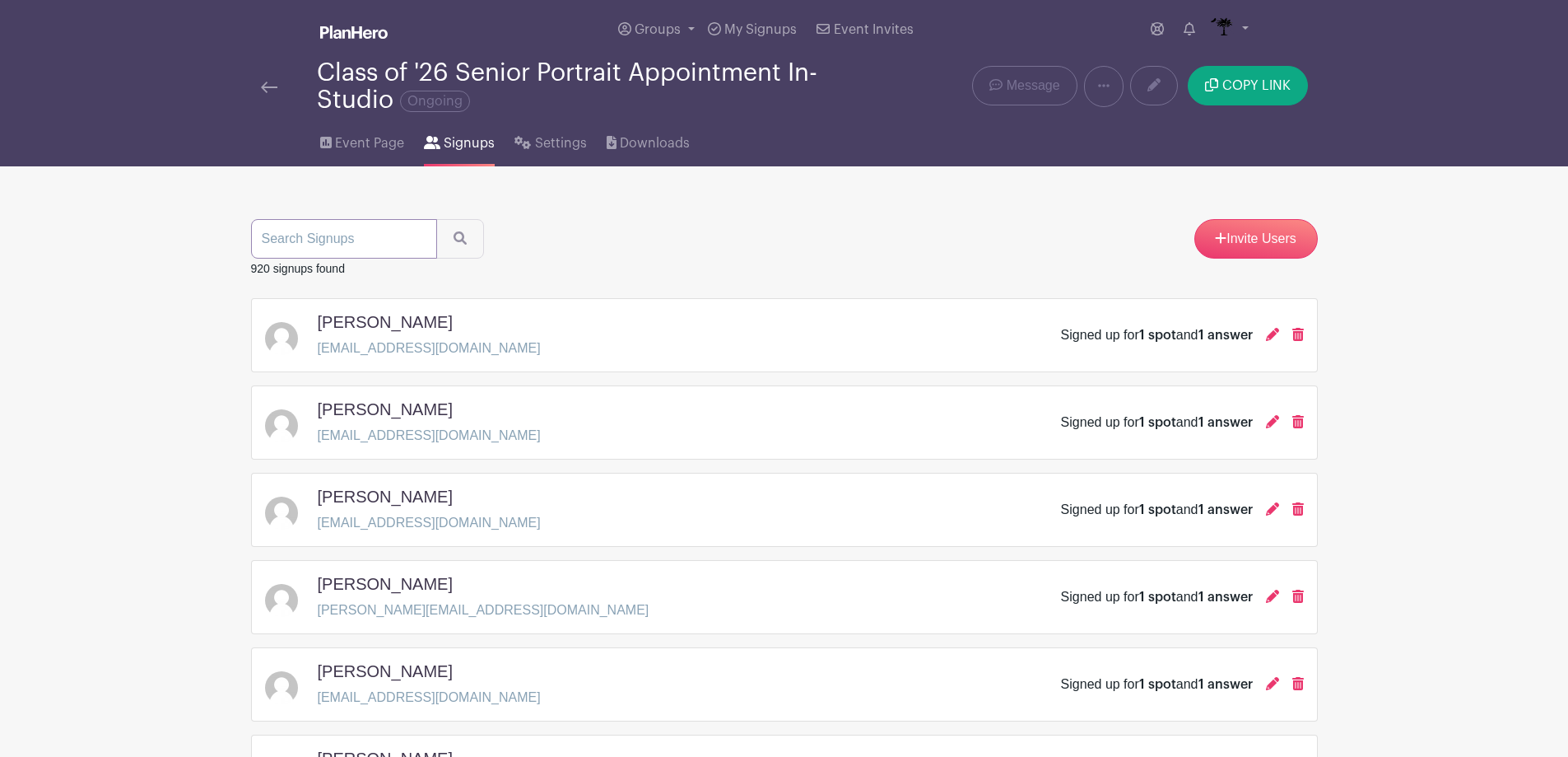
click at [411, 239] on input "search" at bounding box center [344, 239] width 186 height 40
type input "almond"
click at [454, 238] on icon "submit" at bounding box center [460, 237] width 13 height 13
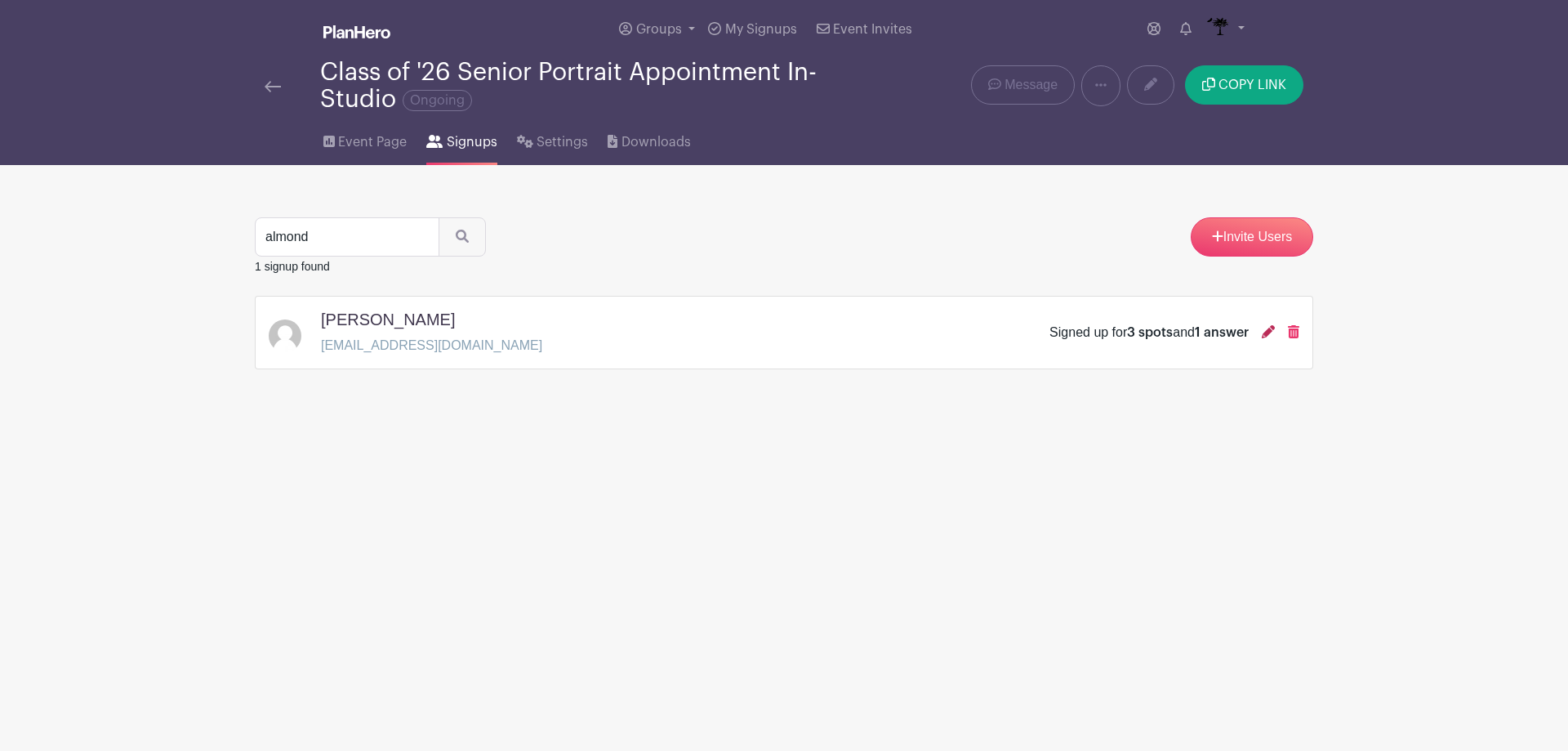
click at [1268, 333] on icon at bounding box center [1267, 331] width 13 height 13
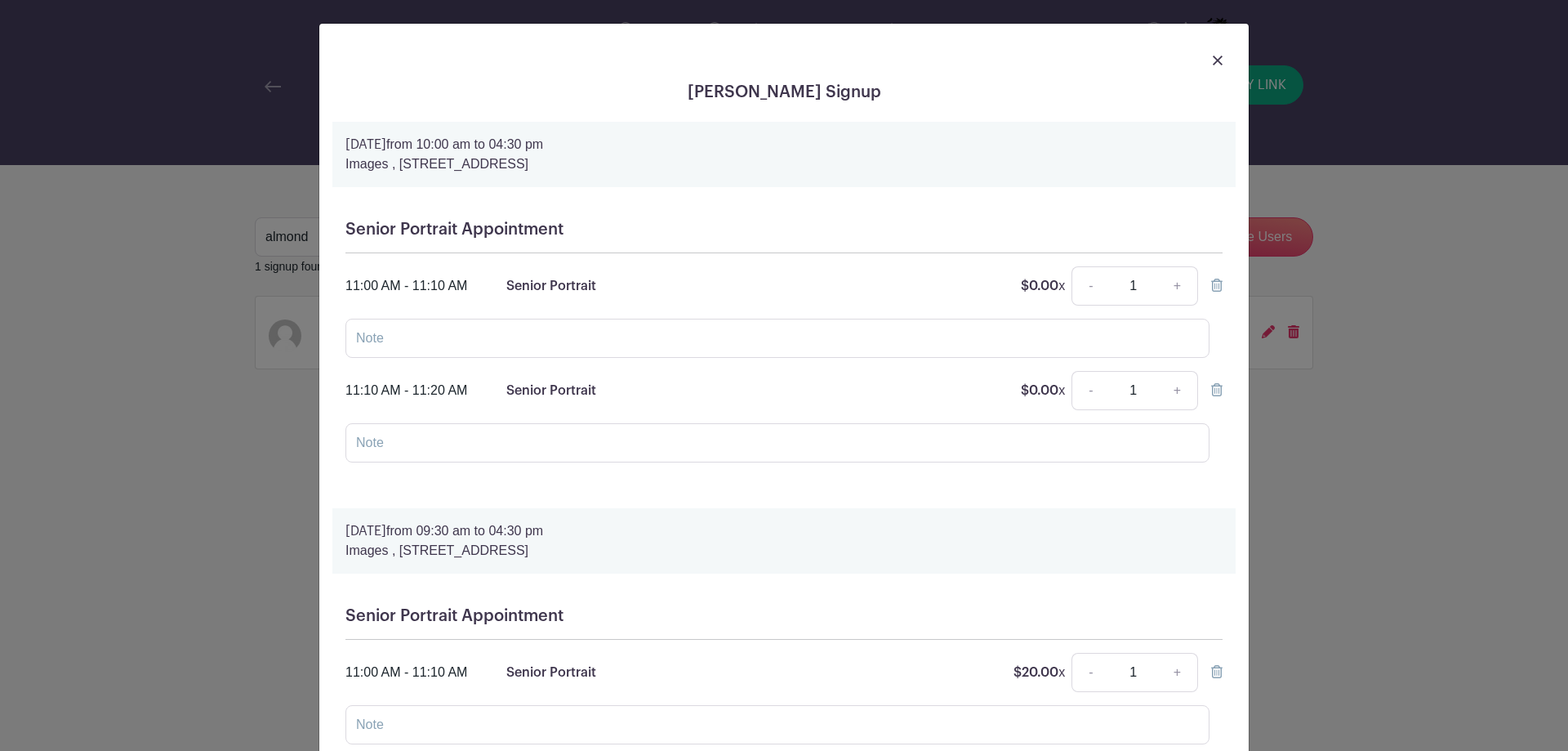
click at [1211, 670] on icon at bounding box center [1216, 671] width 11 height 13
click at [586, 325] on input "text" at bounding box center [777, 339] width 864 height 40
type input "[PERSON_NAME]"
click at [580, 434] on input "text" at bounding box center [777, 443] width 864 height 40
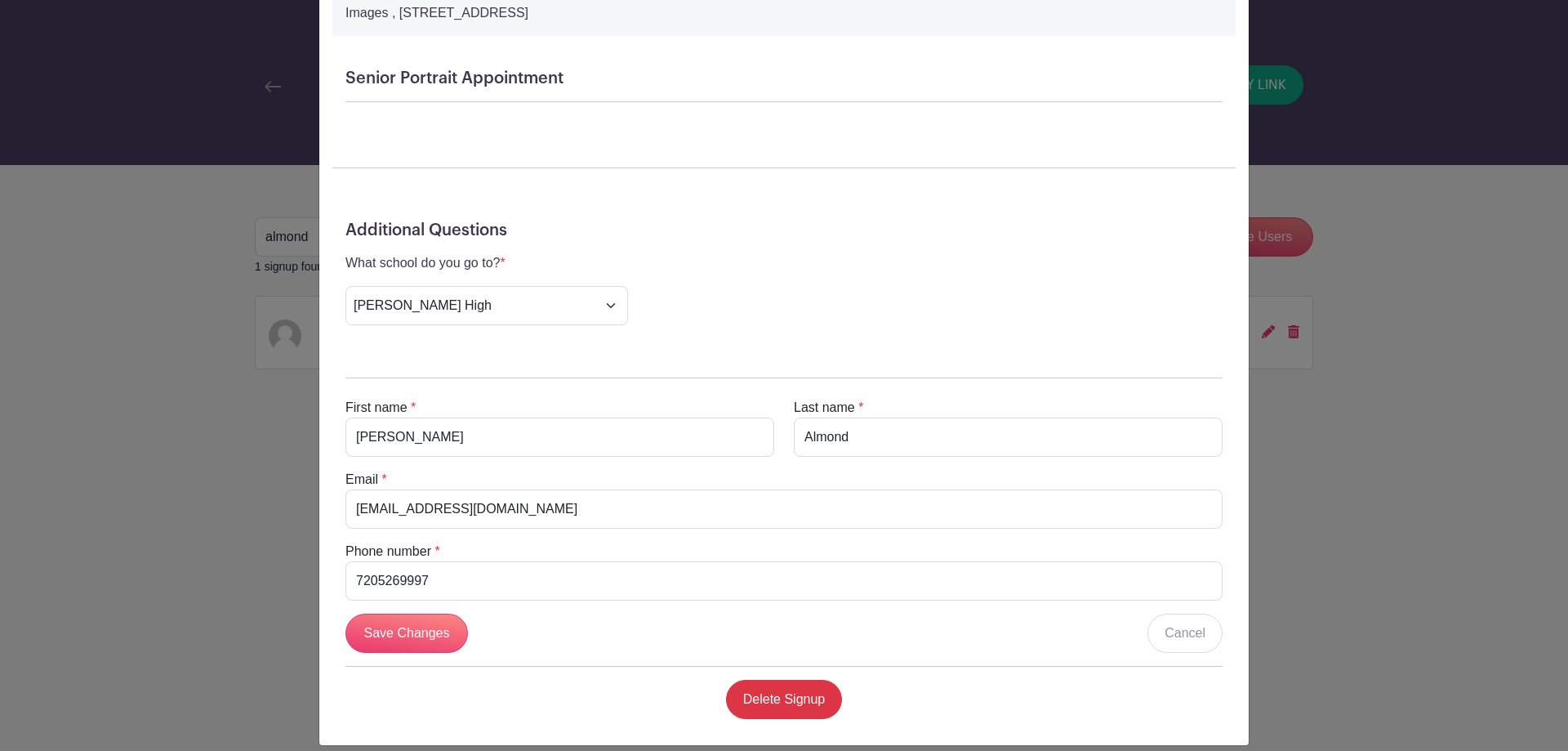
scroll to position [556, 0]
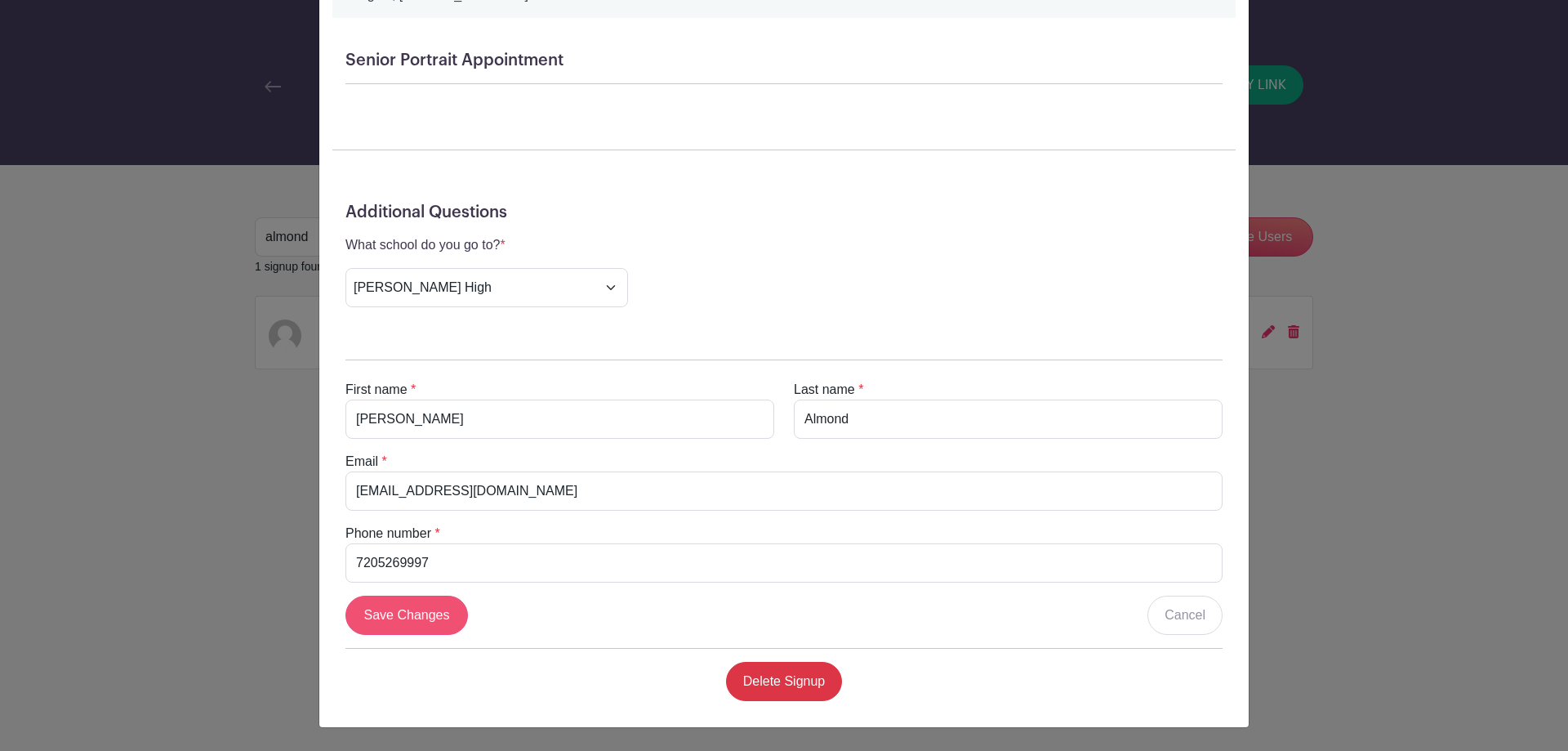
type input "[PERSON_NAME]"
click at [396, 614] on input "Save Changes" at bounding box center [406, 615] width 123 height 40
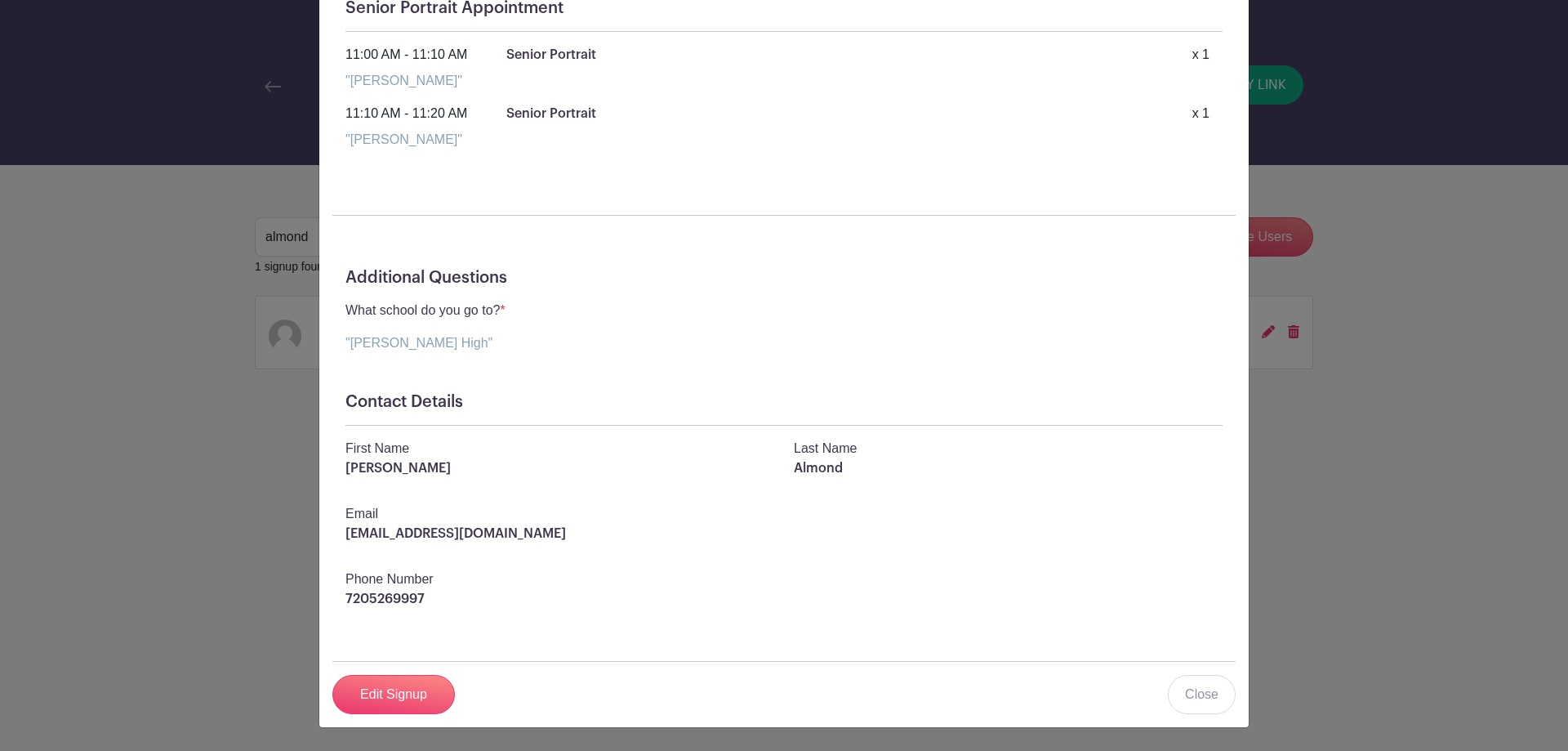
scroll to position [0, 0]
